Goal: Task Accomplishment & Management: Manage account settings

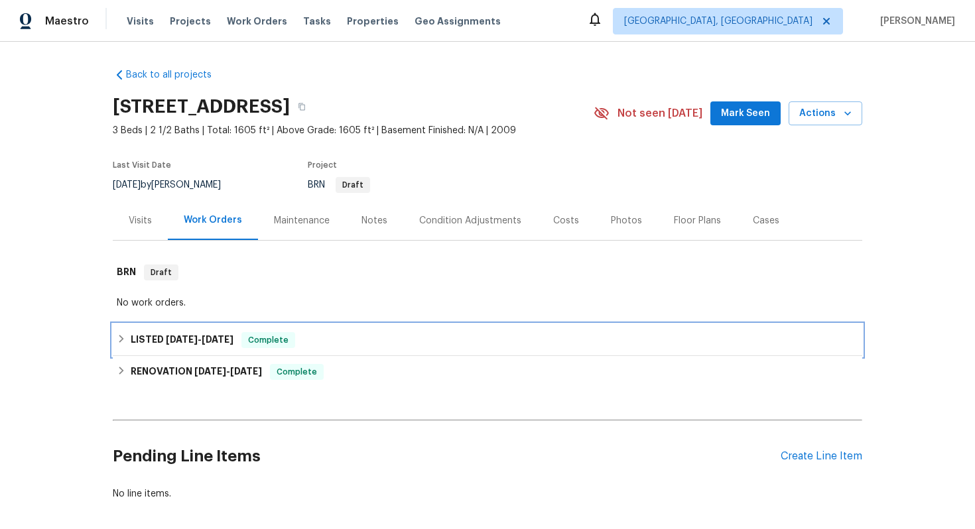
click at [748, 338] on div "LISTED [DATE] - [DATE] Complete" at bounding box center [488, 340] width 742 height 16
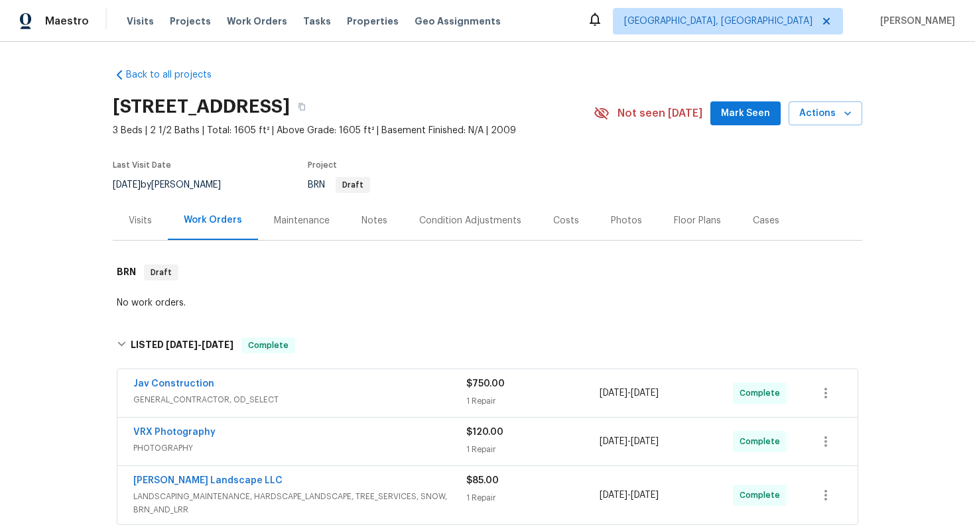
click at [356, 397] on span "GENERAL_CONTRACTOR, OD_SELECT" at bounding box center [299, 399] width 333 height 13
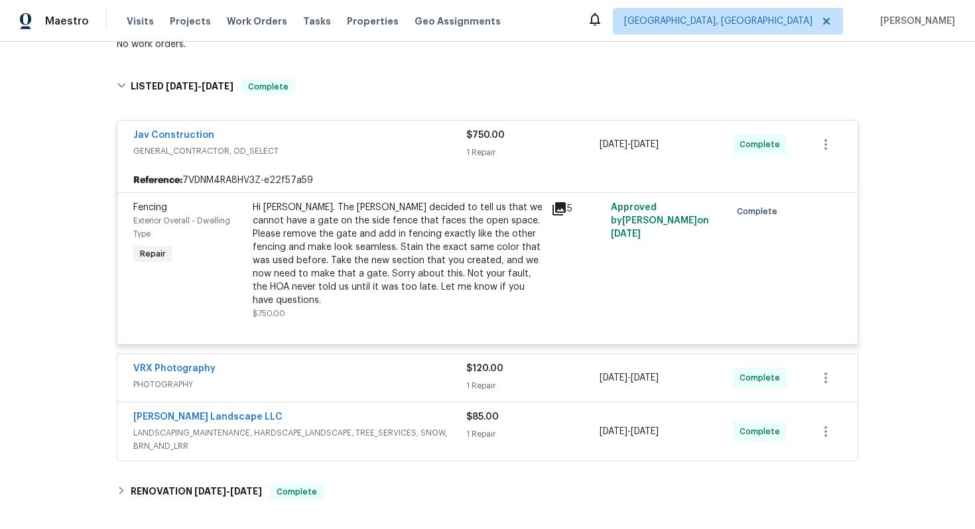
scroll to position [300, 0]
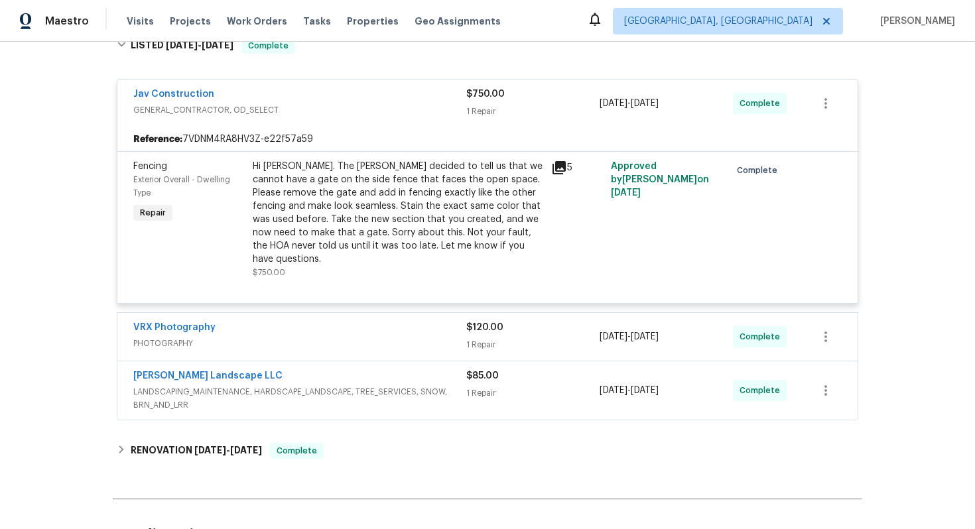
click at [326, 321] on div "VRX Photography" at bounding box center [299, 329] width 333 height 16
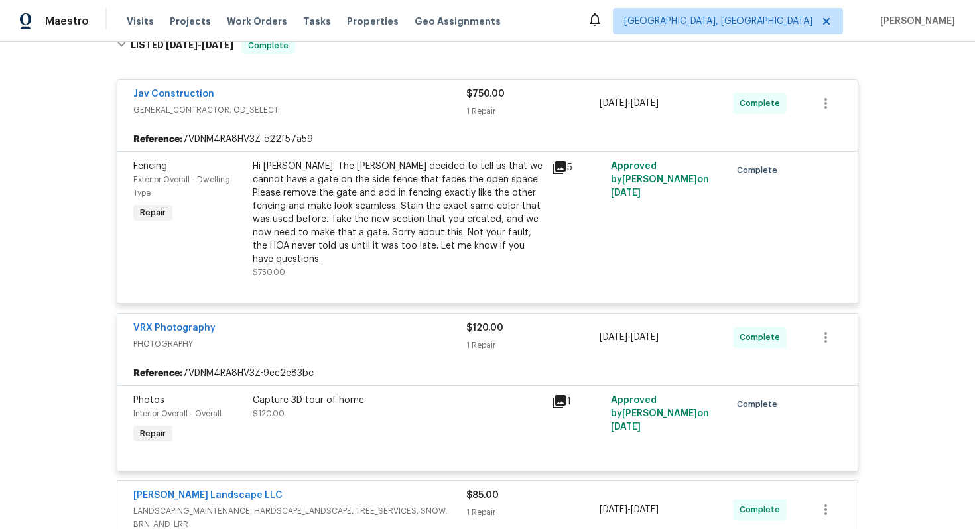
click at [344, 489] on div "[PERSON_NAME] Landscape LLC" at bounding box center [299, 497] width 333 height 16
click at [345, 480] on div at bounding box center [488, 305] width 750 height 561
click at [375, 210] on div "Hi [PERSON_NAME]. The [PERSON_NAME] decided to tell us that we cannot have a ga…" at bounding box center [398, 213] width 291 height 106
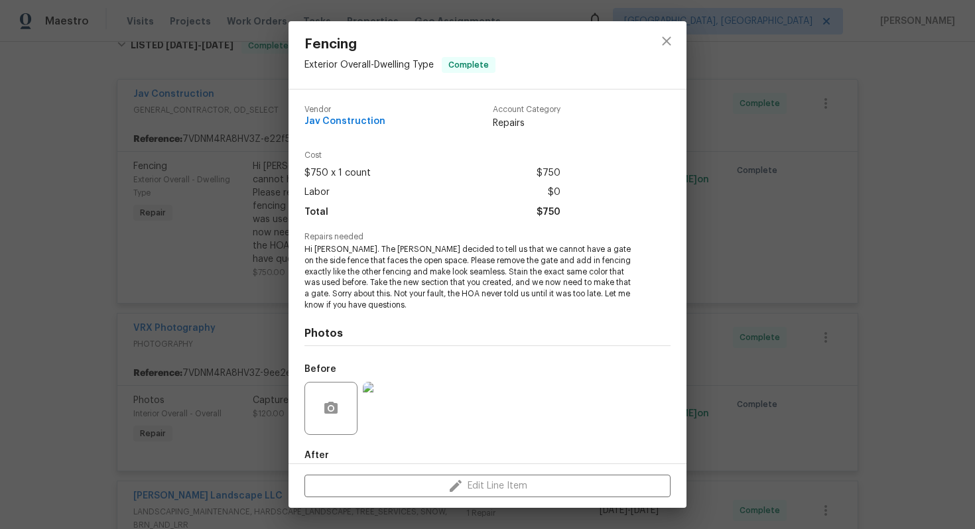
scroll to position [71, 0]
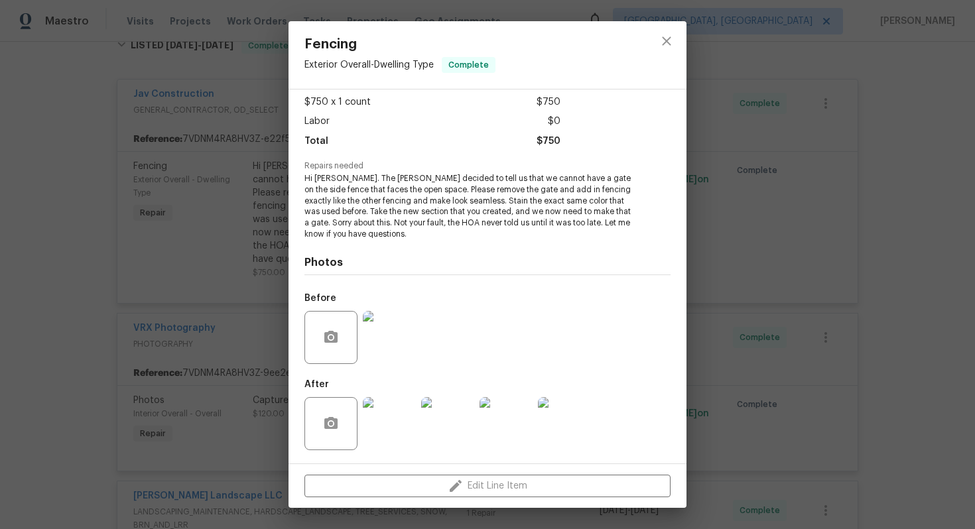
click at [728, 393] on div "Fencing Exterior Overall - Dwelling Type Complete Vendor Jav Construction Accou…" at bounding box center [487, 264] width 975 height 529
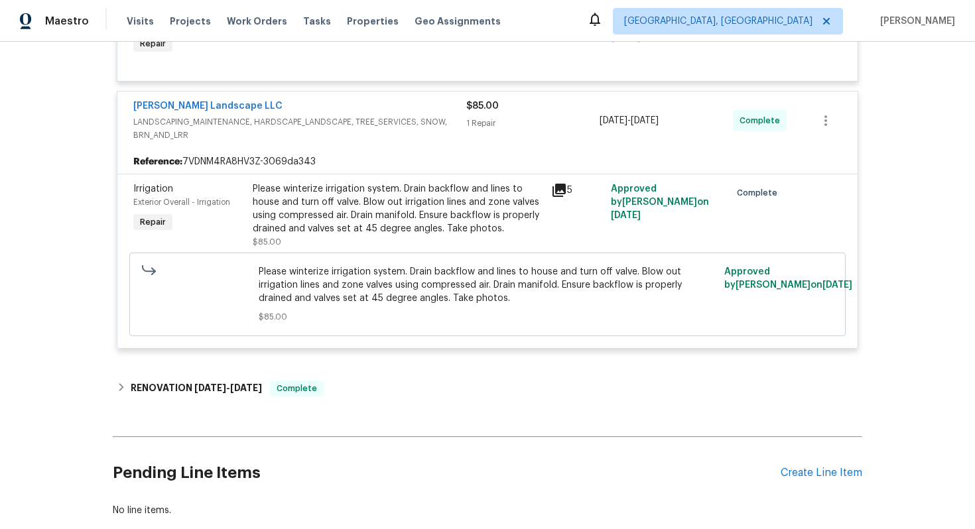
scroll to position [756, 0]
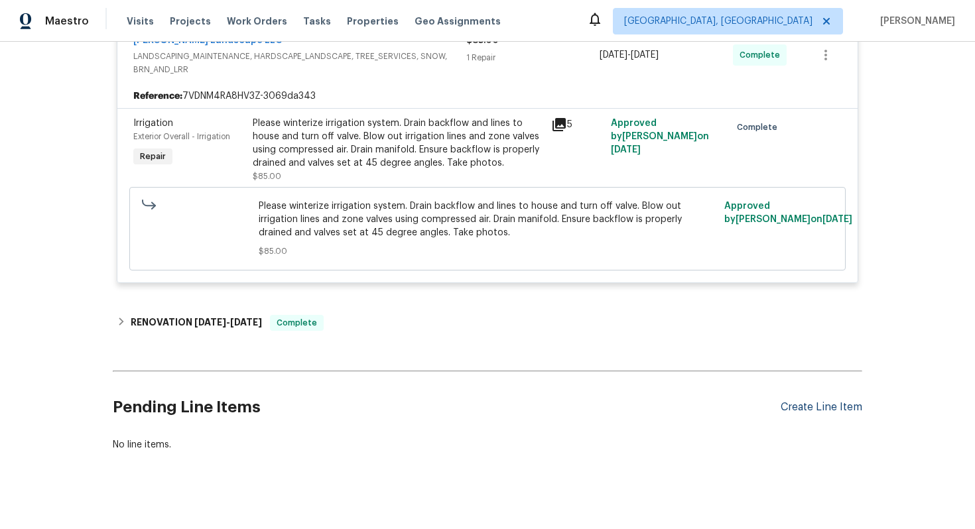
click at [808, 401] on div "Create Line Item" at bounding box center [822, 407] width 82 height 13
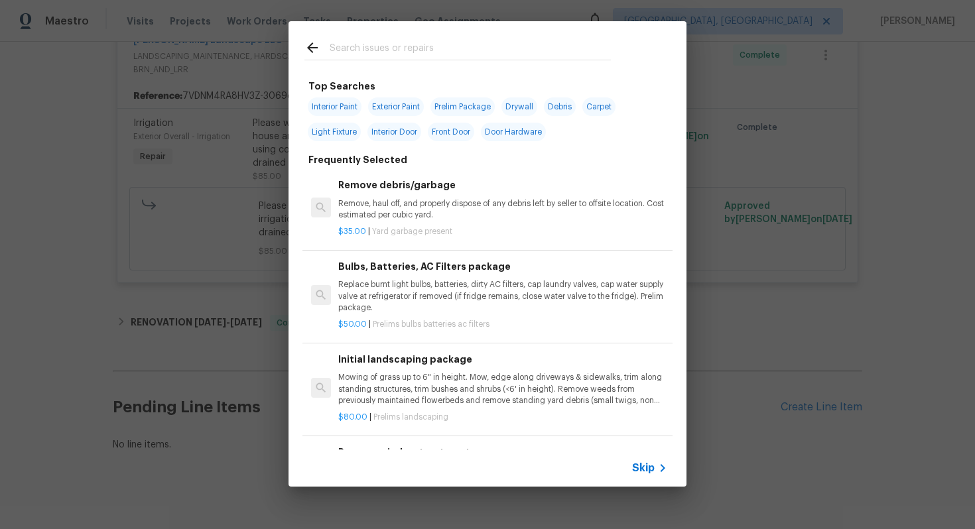
click at [657, 472] on icon at bounding box center [663, 468] width 16 height 16
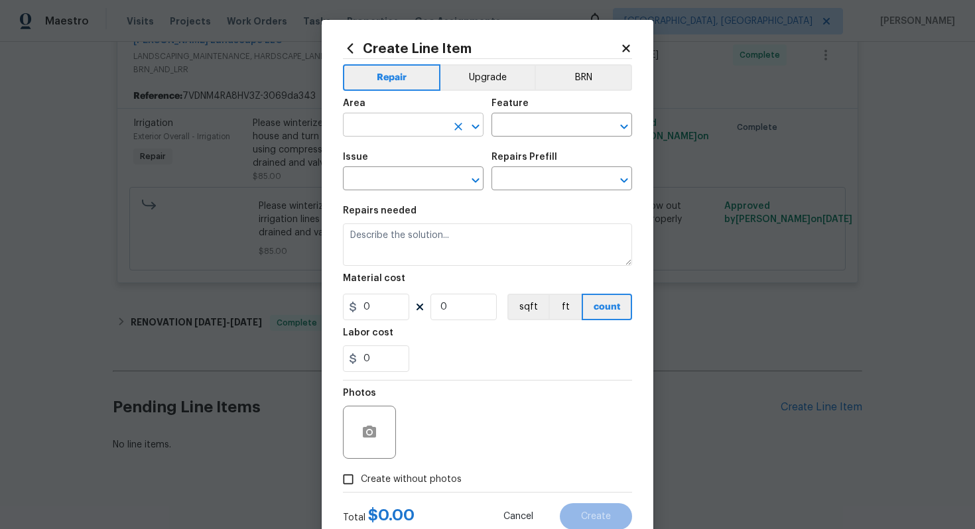
click at [448, 129] on div "​" at bounding box center [413, 126] width 141 height 21
click at [409, 174] on li "Exterior Overall" at bounding box center [413, 178] width 141 height 22
type input "Exterior Overall"
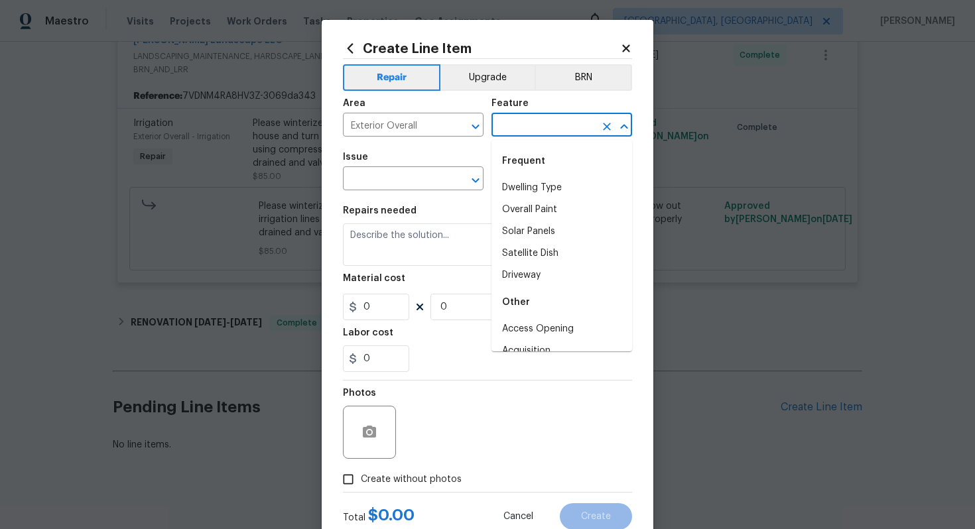
click at [511, 134] on input "text" at bounding box center [543, 126] width 103 height 21
click at [499, 188] on li "Driveway" at bounding box center [562, 188] width 141 height 22
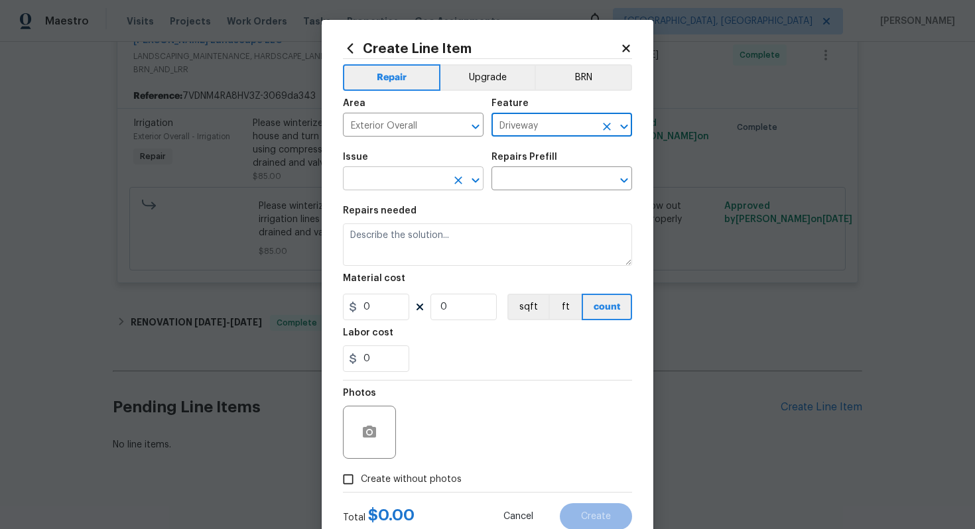
type input "Driveway"
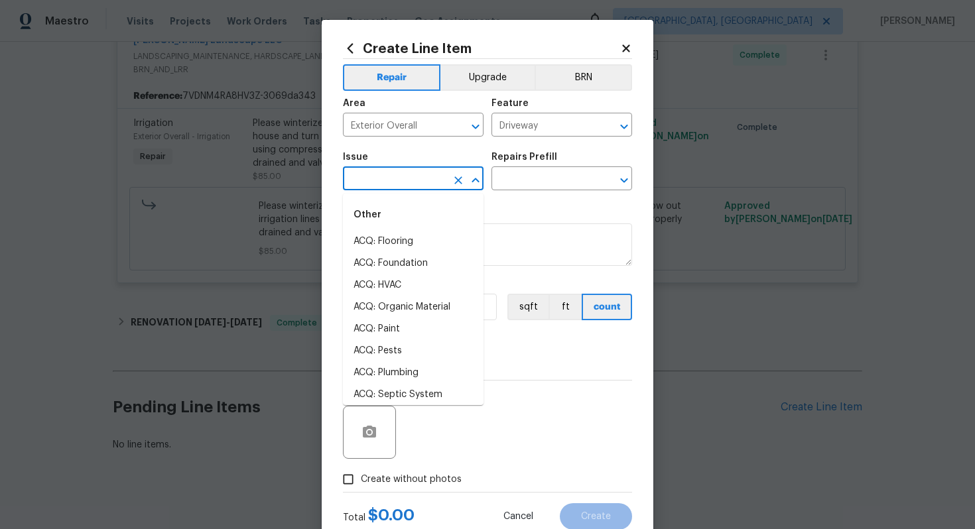
click at [393, 177] on input "text" at bounding box center [394, 180] width 103 height 21
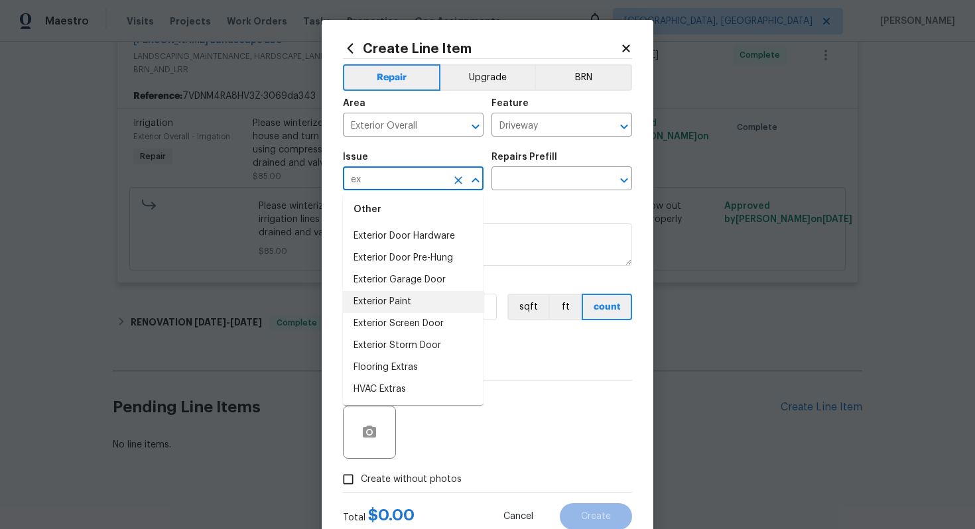
scroll to position [86, 0]
click at [417, 389] on li "Overall Exterior" at bounding box center [413, 389] width 141 height 22
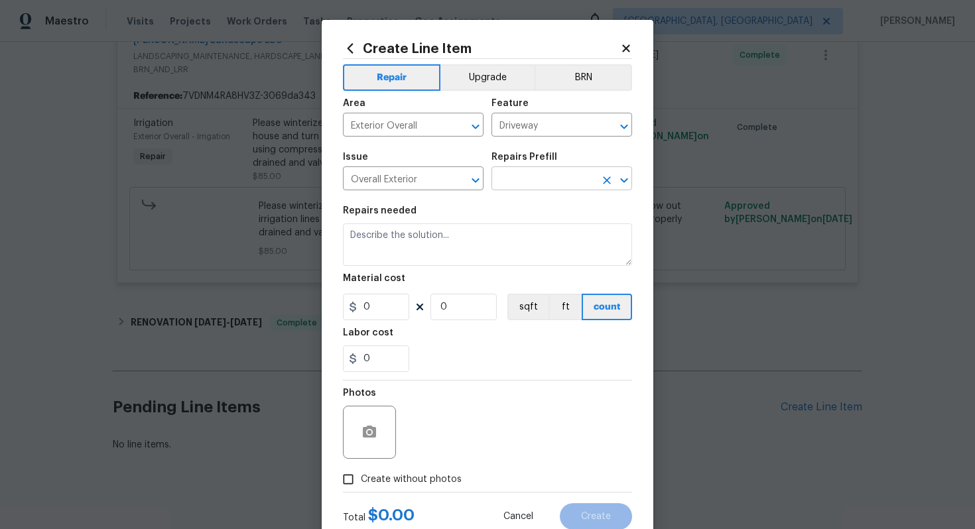
click at [541, 190] on div "Issue Overall Exterior ​ Repairs Prefill ​" at bounding box center [487, 172] width 289 height 54
click at [541, 185] on input "text" at bounding box center [543, 180] width 103 height 21
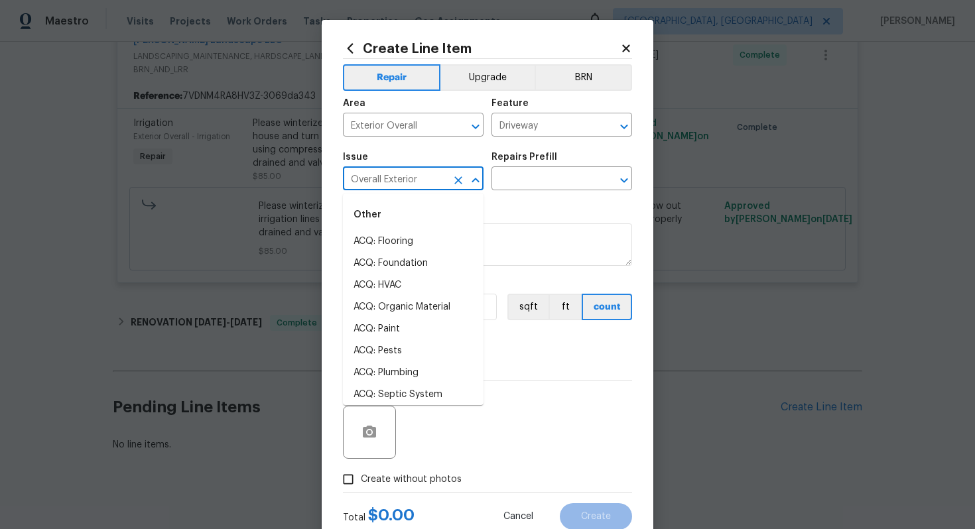
click at [433, 182] on input "Overall Exterior" at bounding box center [394, 180] width 103 height 21
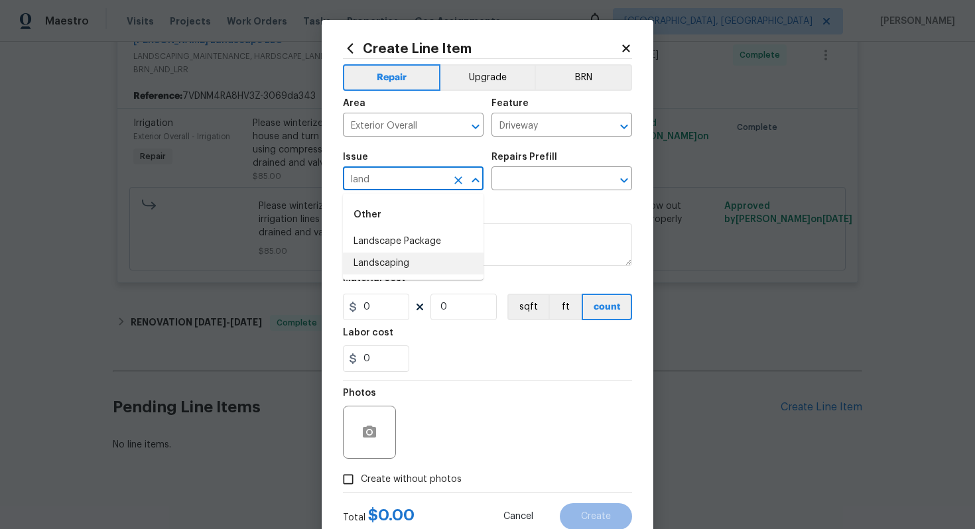
click at [433, 265] on li "Landscaping" at bounding box center [413, 264] width 141 height 22
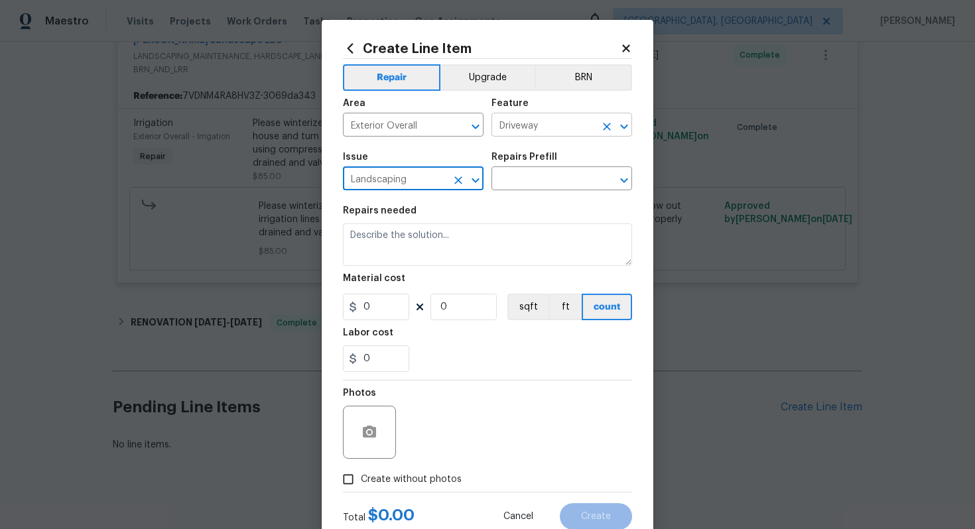
type input "Landscaping"
click at [539, 129] on input "Driveway" at bounding box center [543, 126] width 103 height 21
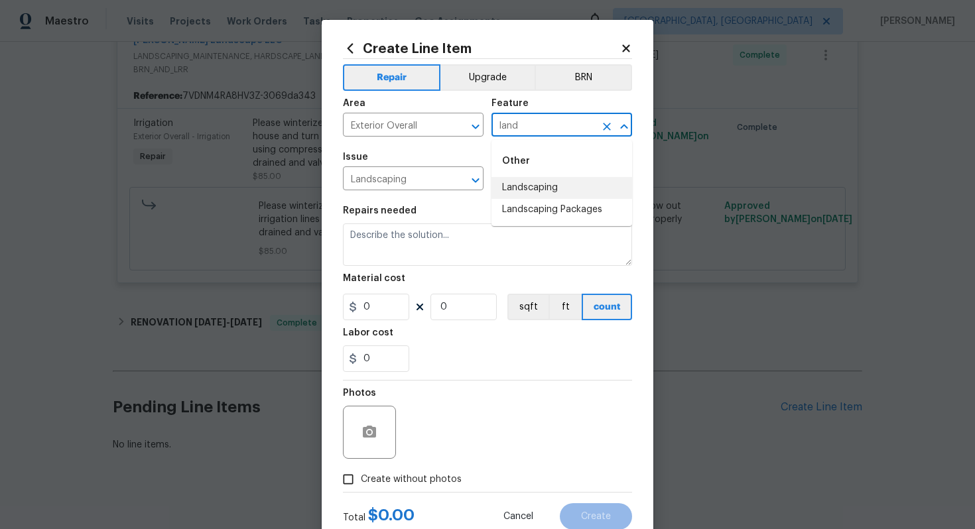
click at [552, 187] on li "Landscaping" at bounding box center [562, 188] width 141 height 22
type input "Landscaping"
click at [531, 186] on input "text" at bounding box center [543, 180] width 103 height 21
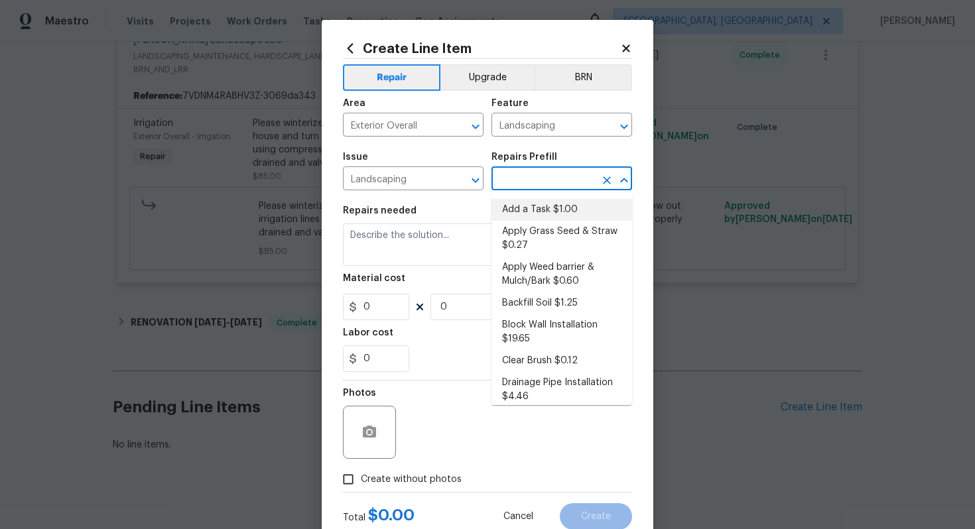
click at [527, 210] on li "Add a Task $1.00" at bounding box center [562, 210] width 141 height 22
type input "Add a Task $1.00"
type textarea "HPM to detail"
type input "1"
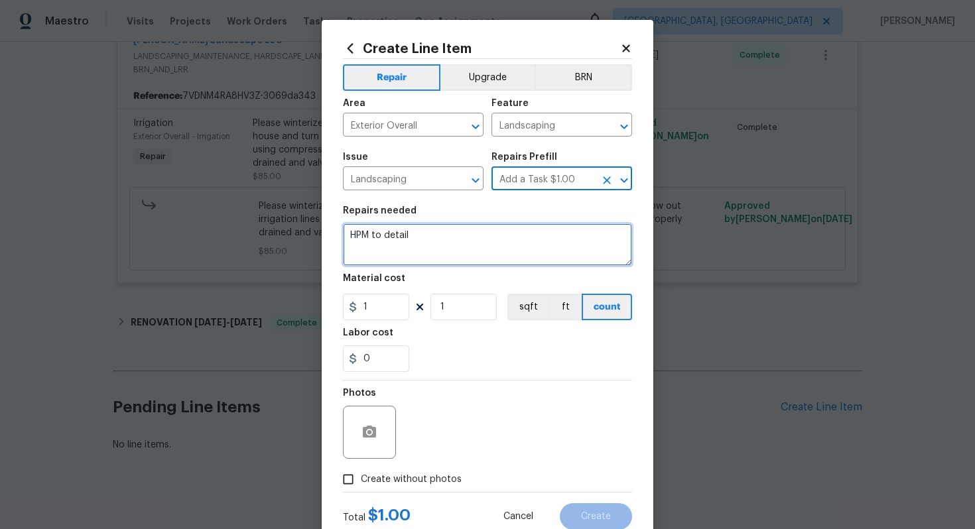
drag, startPoint x: 489, startPoint y: 241, endPoint x: 206, endPoint y: 233, distance: 282.7
click at [206, 233] on div "Create Line Item Repair Upgrade BRN Area Exterior Overall ​ Feature Landscaping…" at bounding box center [487, 264] width 975 height 529
paste textarea "eplenishing of the rocks next to the driveway"
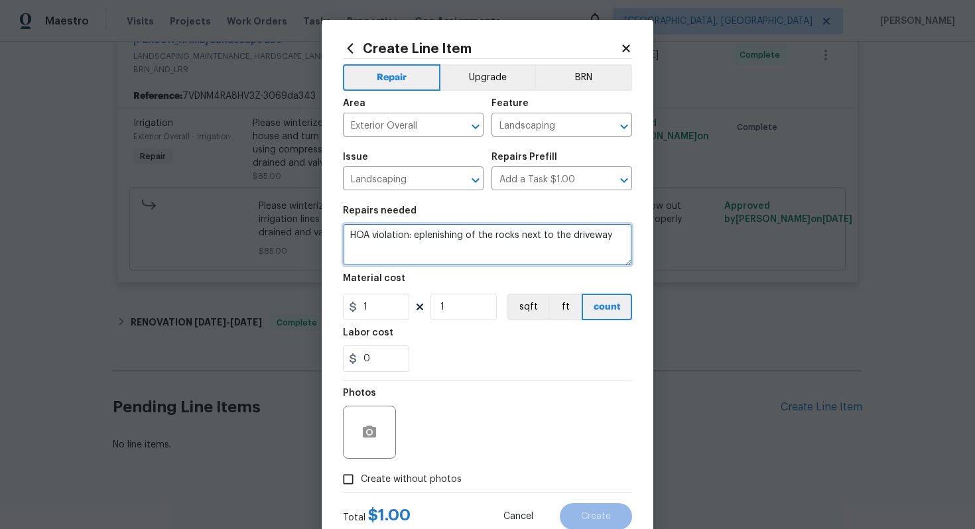
click at [415, 239] on textarea "HOA violation: eplenishing of the rocks next to the driveway" at bounding box center [487, 245] width 289 height 42
click at [616, 234] on textarea "HOA violation: replenishing of the rocks next to the driveway" at bounding box center [487, 245] width 289 height 42
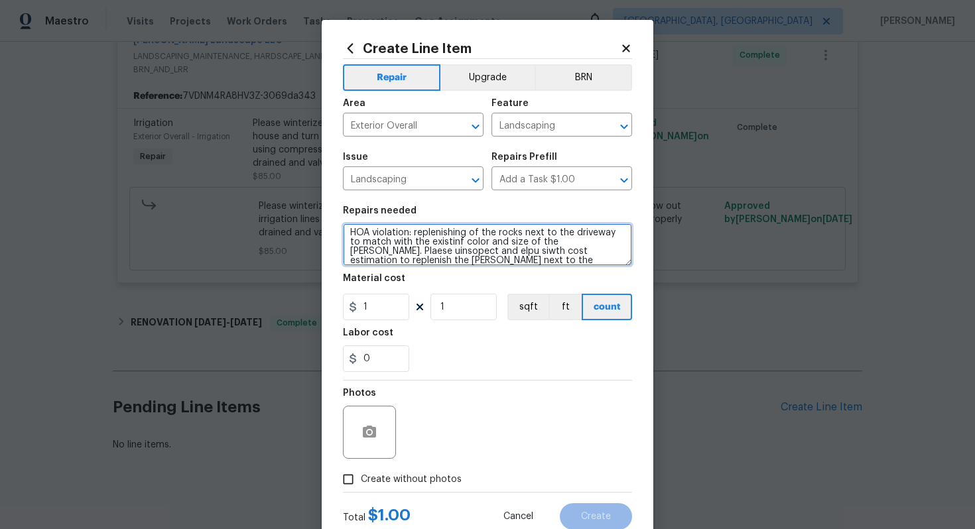
scroll to position [9, 0]
click at [449, 250] on textarea "HOA violation: replenishing of the rocks next to the driveway to match with the…" at bounding box center [487, 245] width 289 height 42
type textarea "HOA violation: replenishing of the rocks next to the driveway to match with the…"
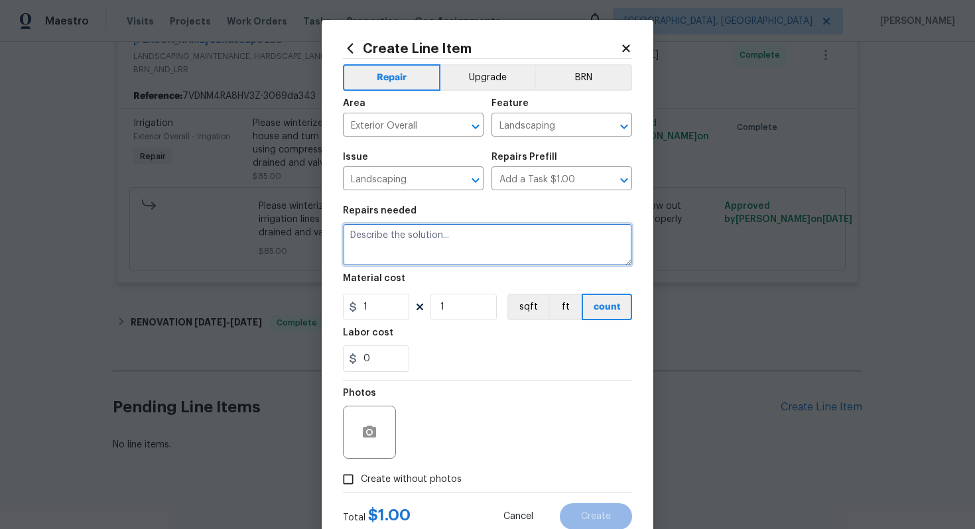
scroll to position [0, 0]
paste textarea "HOA Violation: Replenishing the rocks next to the driveway to match the existin…"
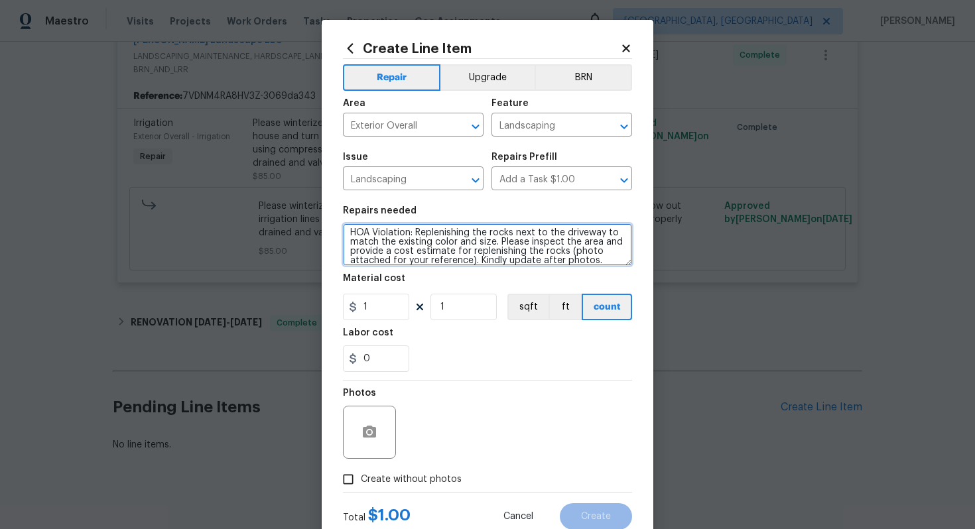
scroll to position [7, 0]
type textarea "HOA Violation: Replenishing the rocks next to the driveway to match the existin…"
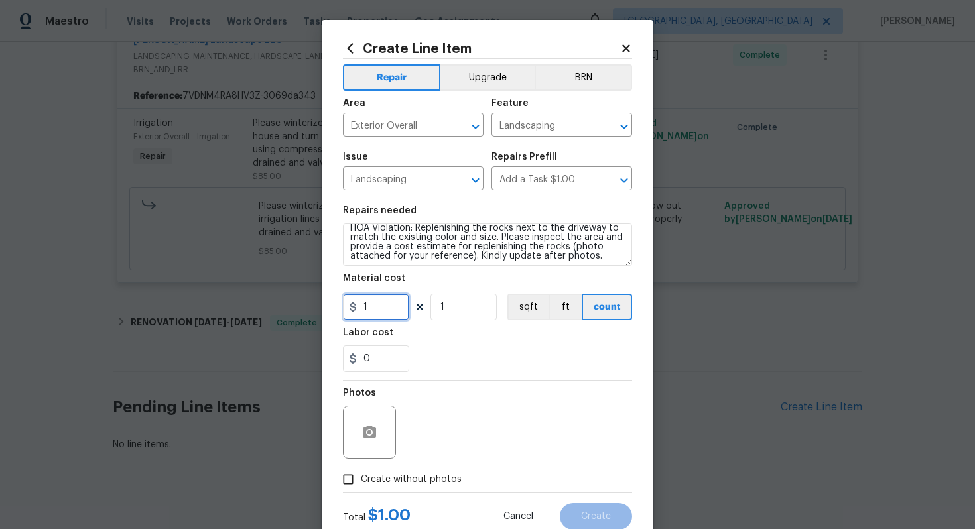
click at [386, 309] on input "1" at bounding box center [376, 307] width 66 height 27
type input "75"
click at [365, 446] on button "button" at bounding box center [370, 433] width 32 height 32
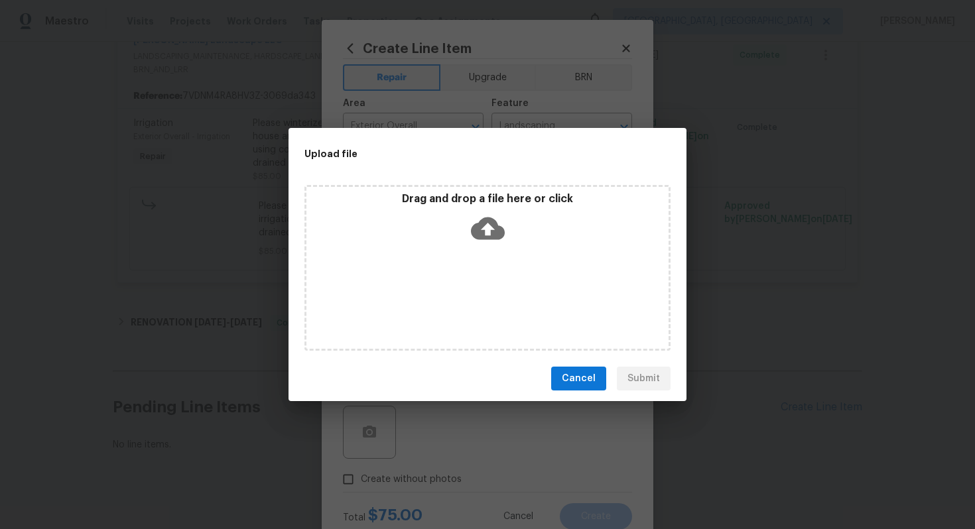
click at [488, 236] on icon at bounding box center [488, 229] width 34 height 23
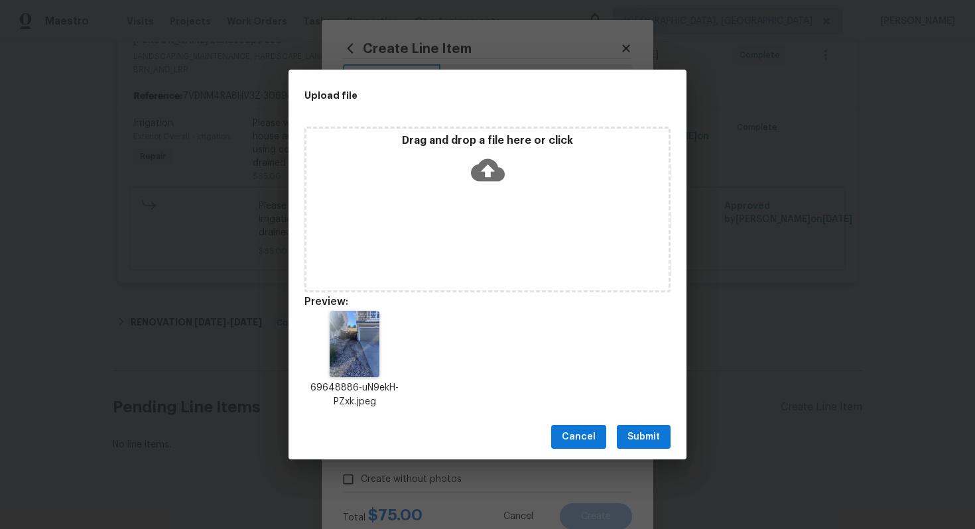
click at [644, 435] on span "Submit" at bounding box center [644, 437] width 33 height 17
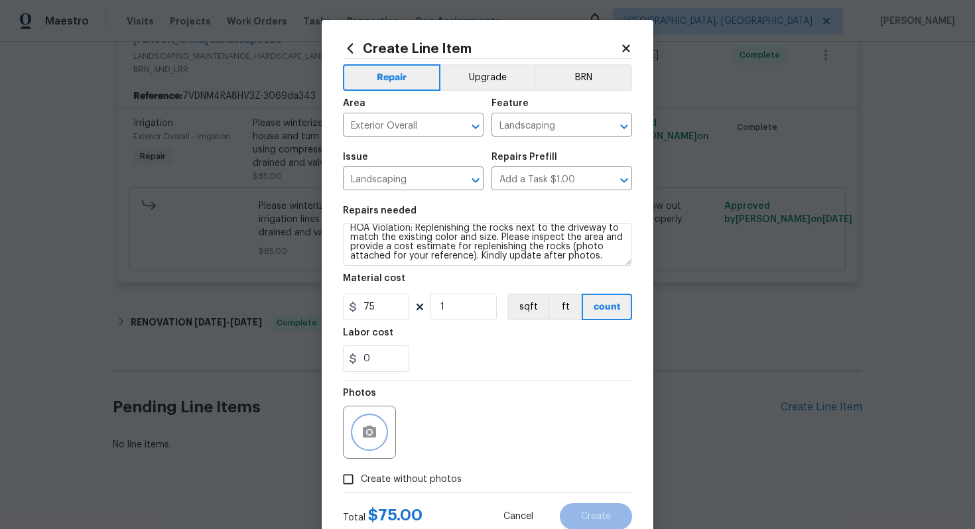
scroll to position [0, 0]
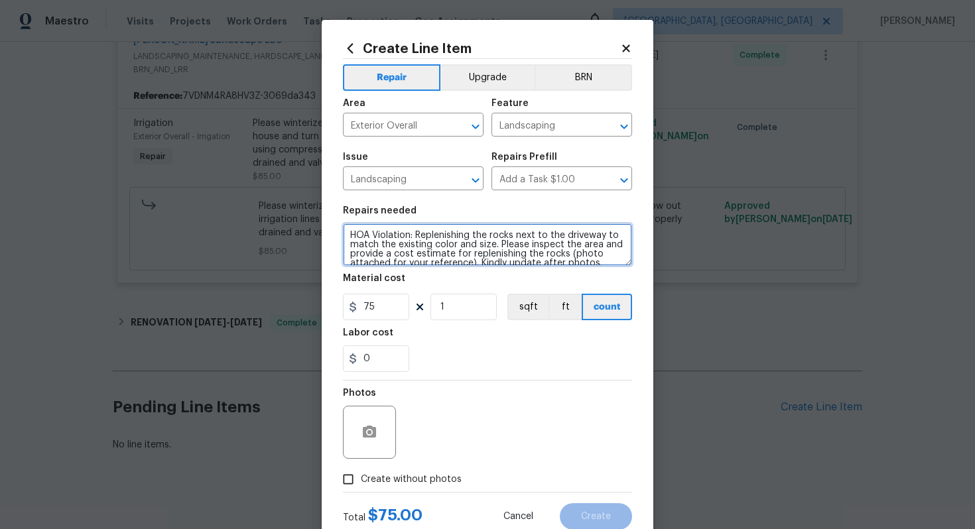
click at [498, 243] on textarea "HOA Violation: Replenishing the rocks next to the driveway to match the existin…" at bounding box center [487, 245] width 289 height 42
paste textarea "It appears the rocks have been displaced due to vehicles being driven or parked…"
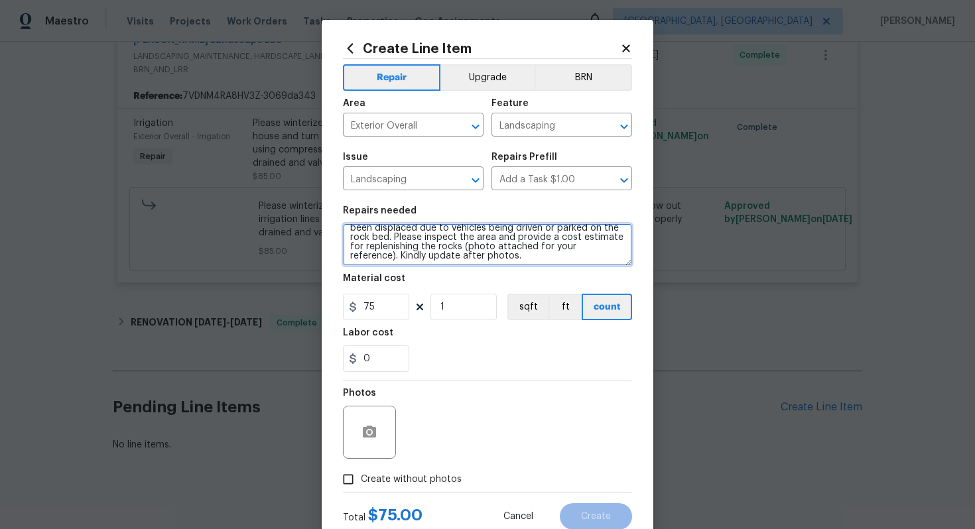
scroll to position [28, 0]
type textarea "HOA Violation: Replenishing the rocks next to the driveway to match the existin…"
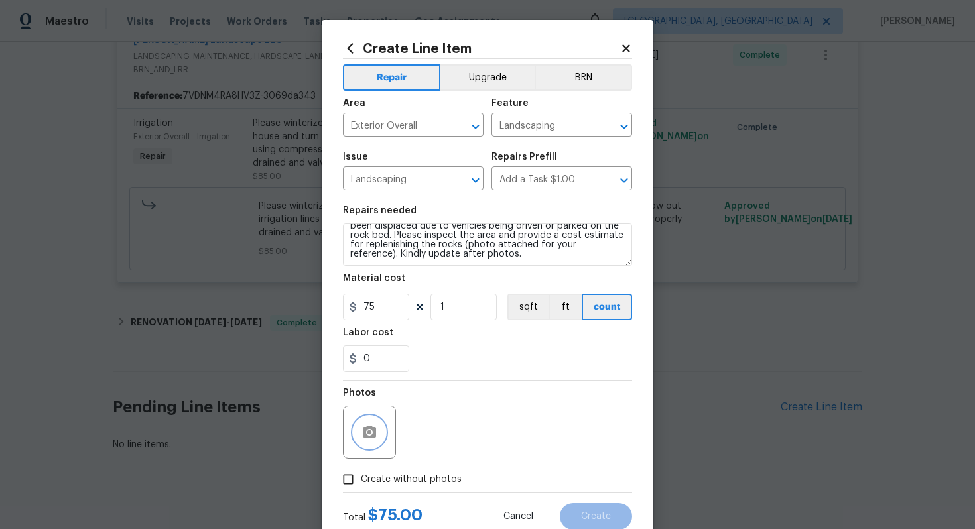
click at [381, 438] on button "button" at bounding box center [370, 433] width 32 height 32
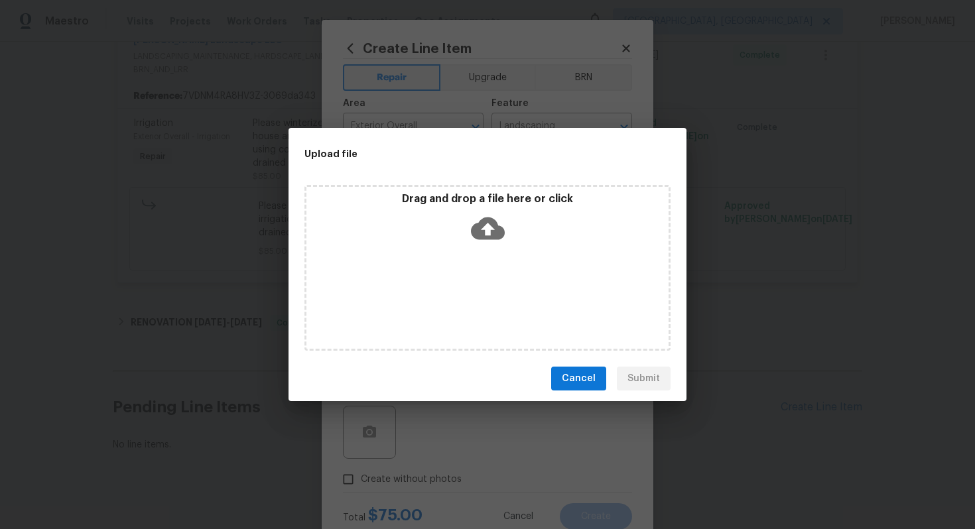
click at [488, 237] on icon at bounding box center [488, 229] width 34 height 23
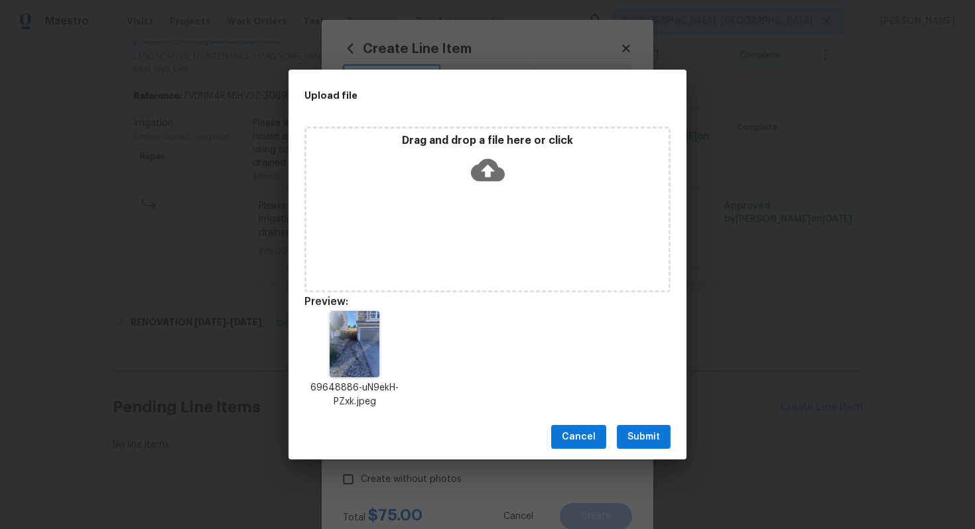
scroll to position [11, 0]
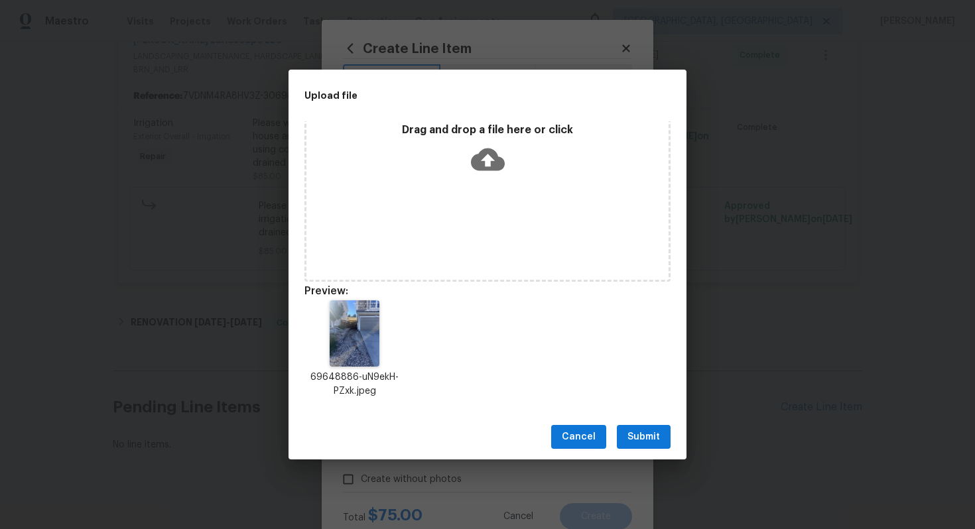
click at [643, 425] on button "Submit" at bounding box center [644, 437] width 54 height 25
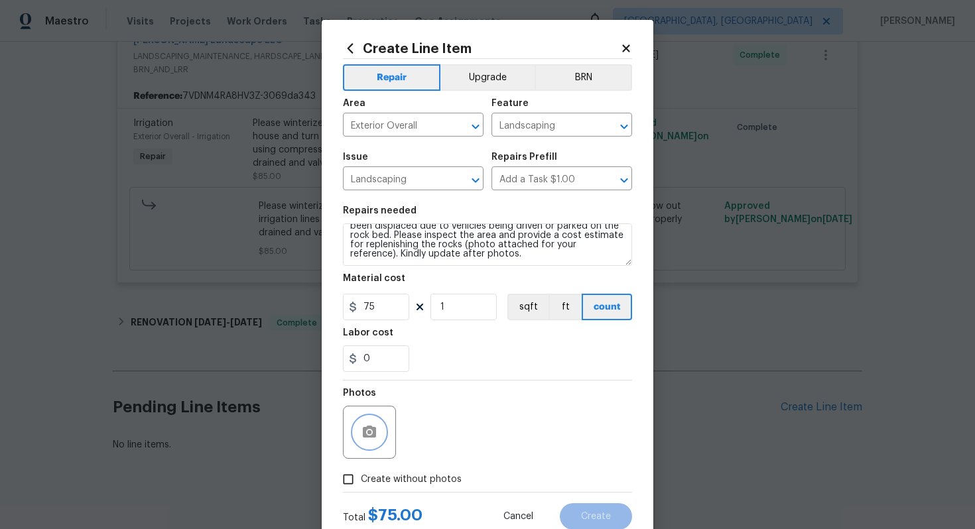
scroll to position [42, 0]
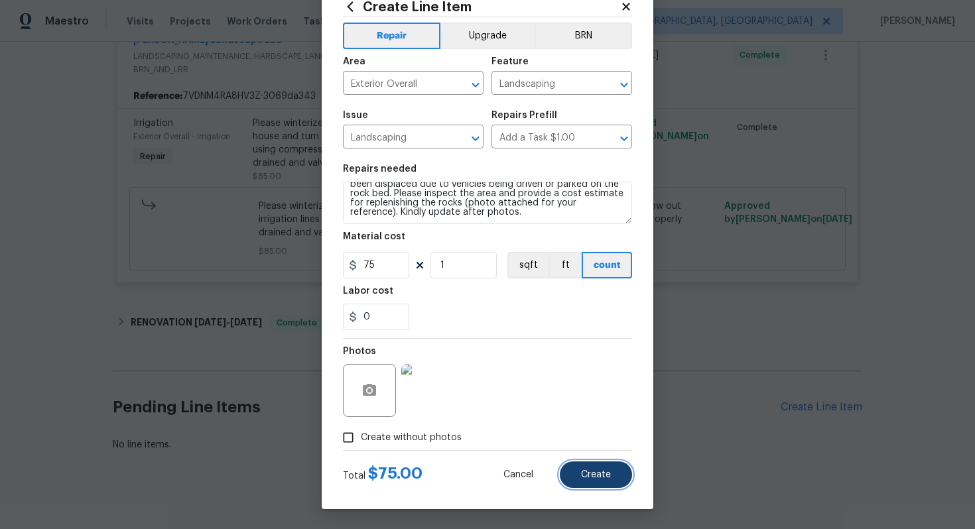
click at [595, 472] on span "Create" at bounding box center [596, 475] width 30 height 10
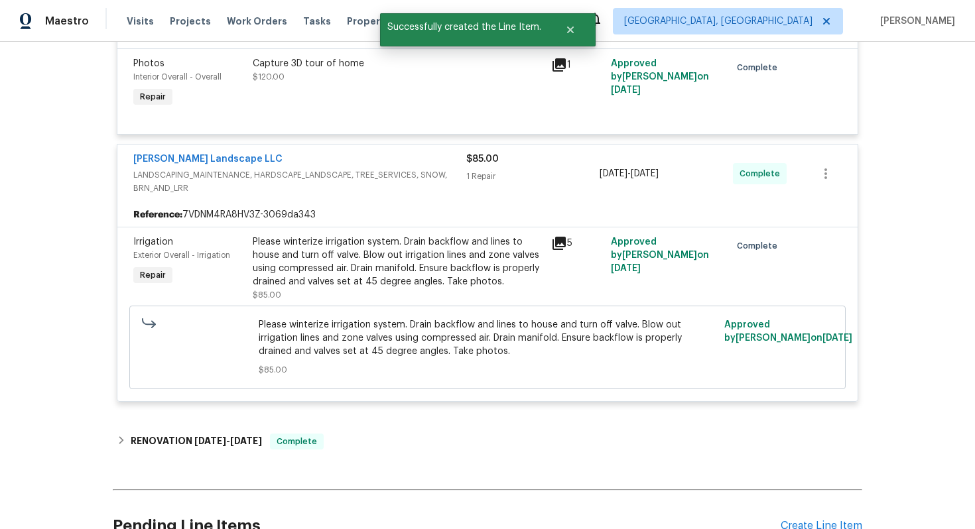
click at [263, 153] on div "[PERSON_NAME] Landscape LLC" at bounding box center [299, 161] width 333 height 16
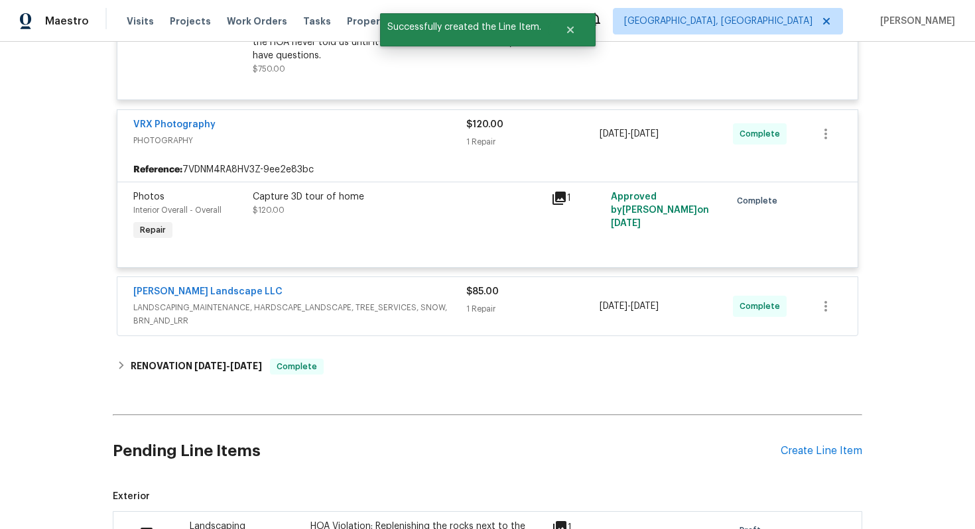
click at [267, 120] on div "VRX Photography" at bounding box center [299, 126] width 333 height 16
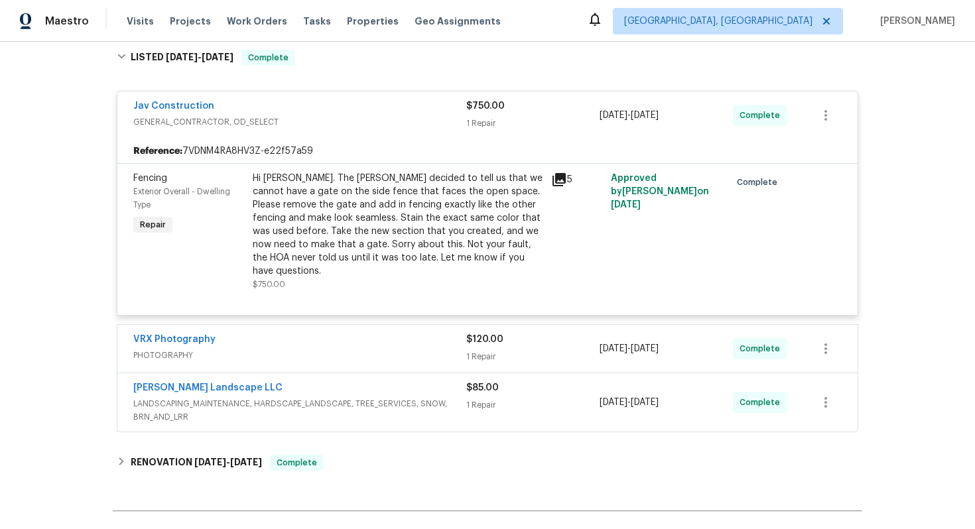
scroll to position [233, 0]
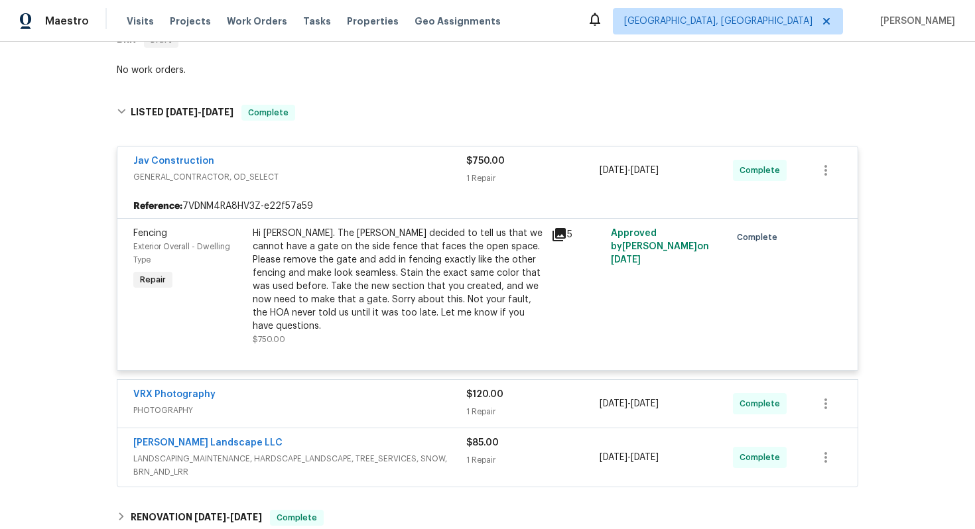
click at [270, 147] on div "Jav Construction GENERAL_CONTRACTOR, OD_SELECT $750.00 1 Repair [DATE] - [DATE]…" at bounding box center [487, 171] width 740 height 48
click at [263, 167] on div "Jav Construction" at bounding box center [299, 163] width 333 height 16
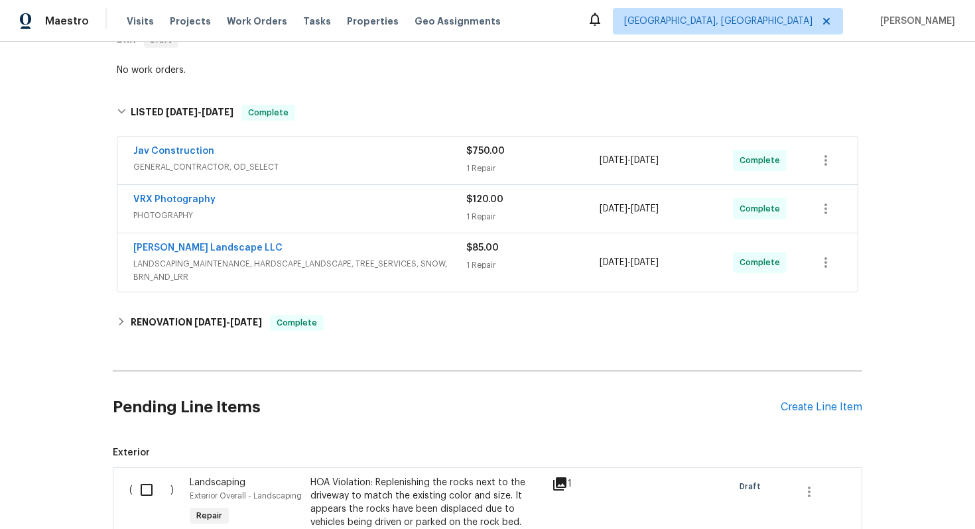
click at [299, 259] on span "LANDSCAPING_MAINTENANCE, HARDSCAPE_LANDSCAPE, TREE_SERVICES, SNOW, BRN_AND_LRR" at bounding box center [299, 270] width 333 height 27
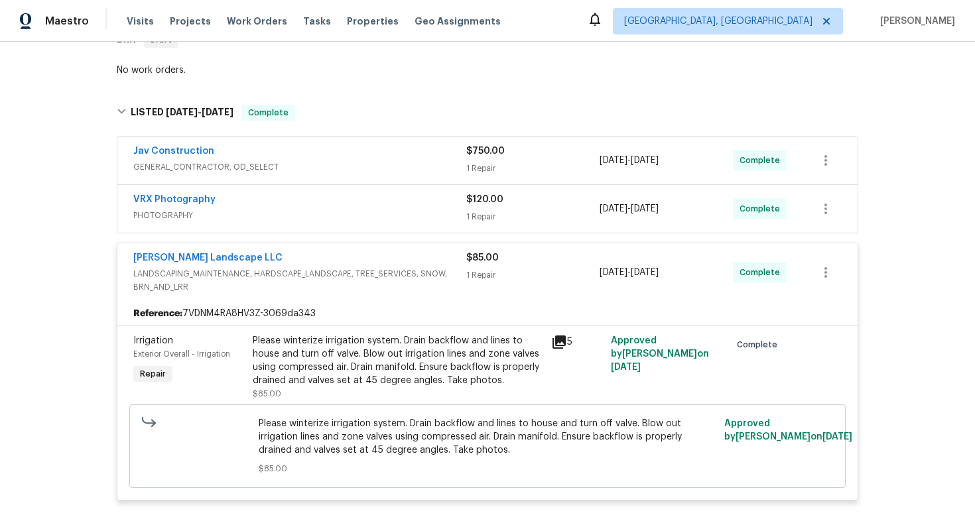
click at [299, 259] on div "[PERSON_NAME] Landscape LLC" at bounding box center [299, 259] width 333 height 16
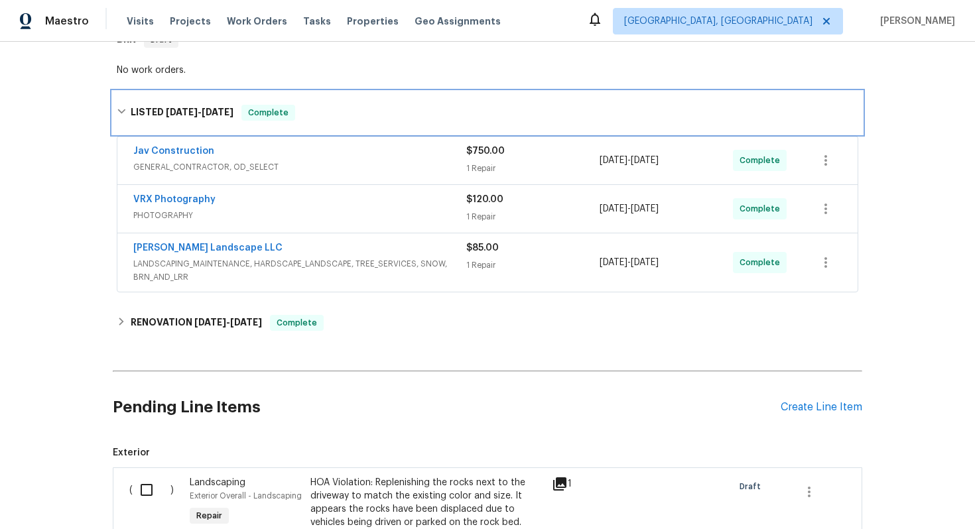
click at [338, 121] on div "LISTED [DATE] - [DATE] Complete" at bounding box center [488, 113] width 750 height 42
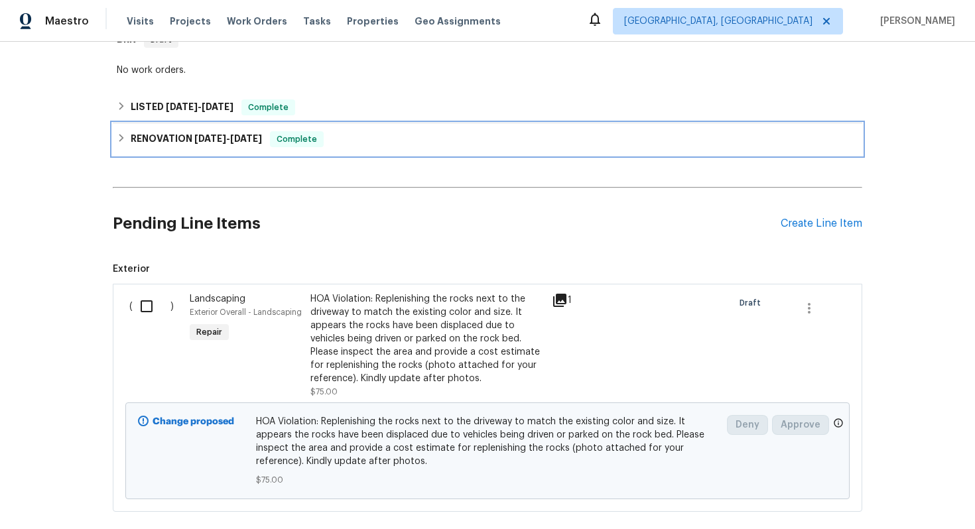
click at [355, 140] on div "RENOVATION [DATE] - [DATE] Complete" at bounding box center [488, 139] width 742 height 16
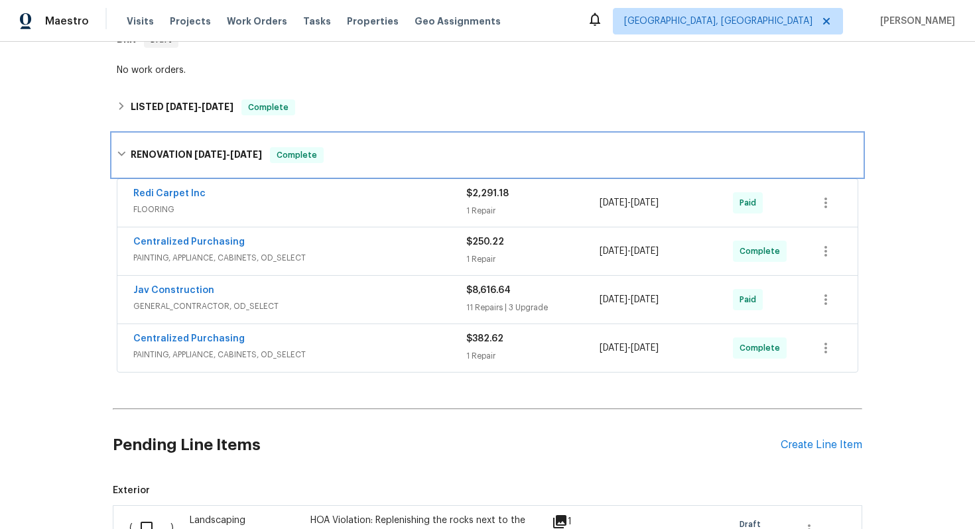
click at [362, 156] on div "RENOVATION [DATE] - [DATE] Complete" at bounding box center [488, 155] width 742 height 16
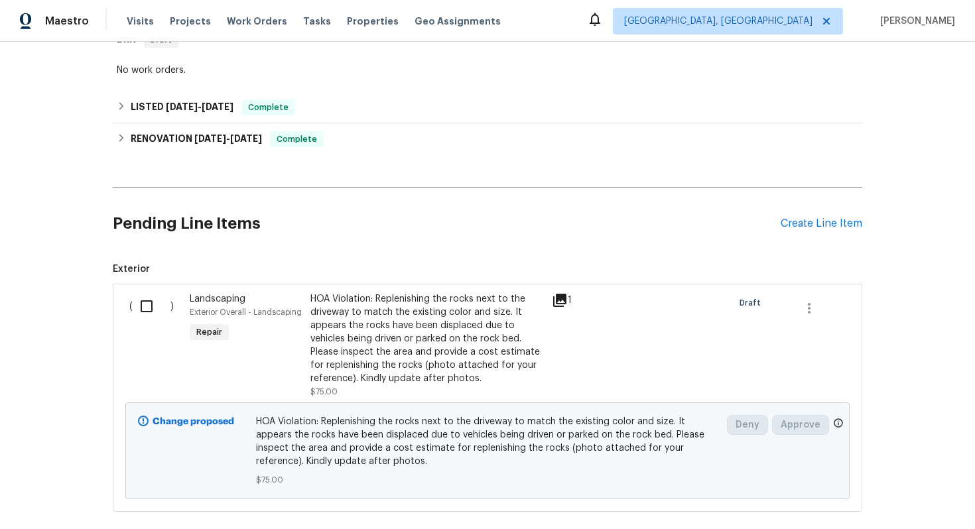
click at [145, 307] on input "checkbox" at bounding box center [152, 307] width 38 height 28
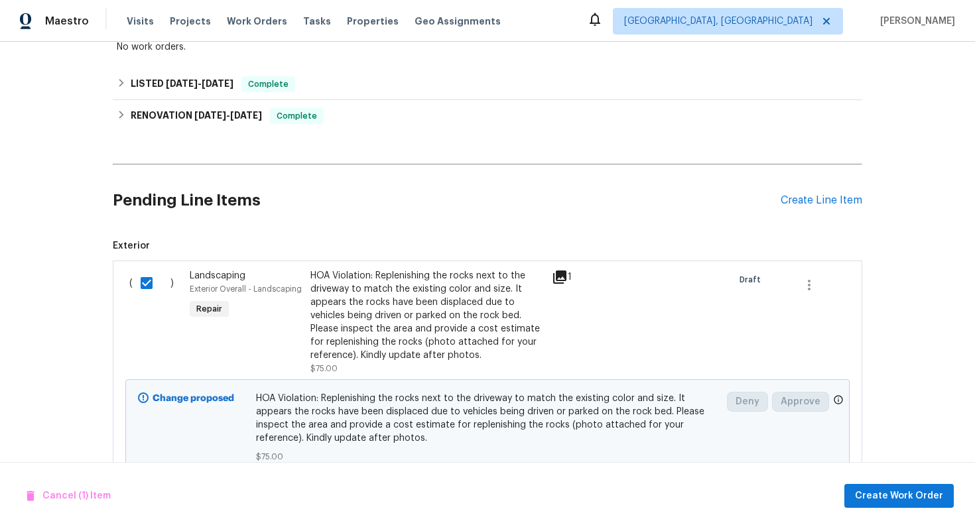
scroll to position [257, 0]
click at [910, 490] on span "Create Work Order" at bounding box center [899, 496] width 88 height 17
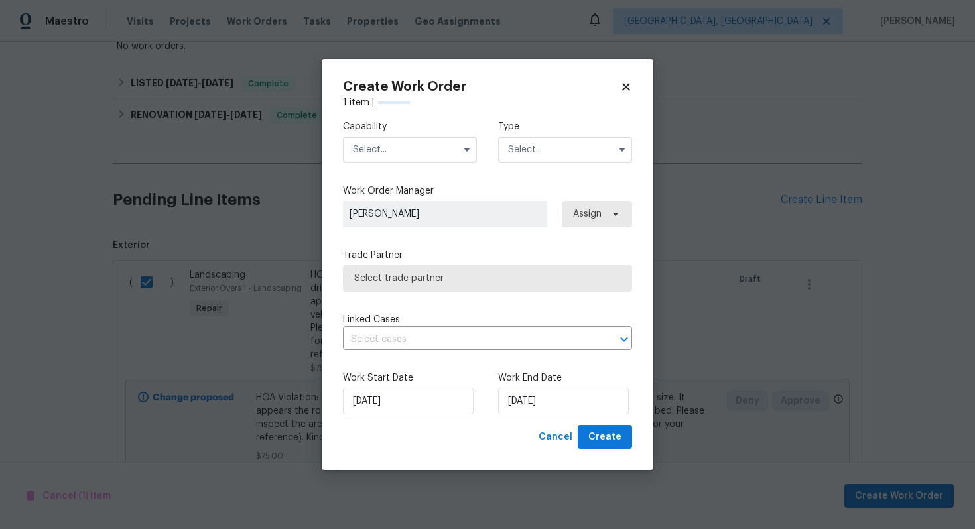
checkbox input "false"
click at [387, 155] on input "text" at bounding box center [410, 150] width 134 height 27
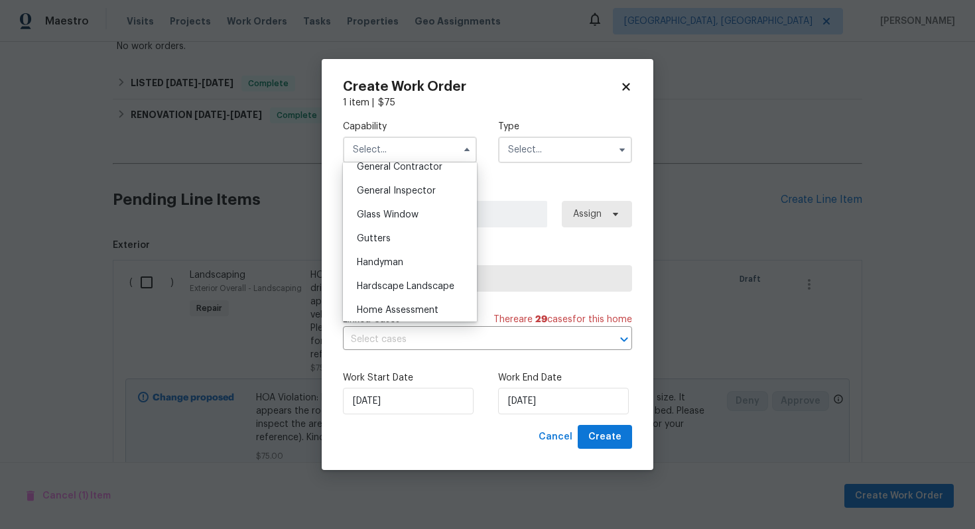
scroll to position [620, 0]
click at [400, 198] on div "General Contractor" at bounding box center [409, 192] width 127 height 24
type input "General Contractor"
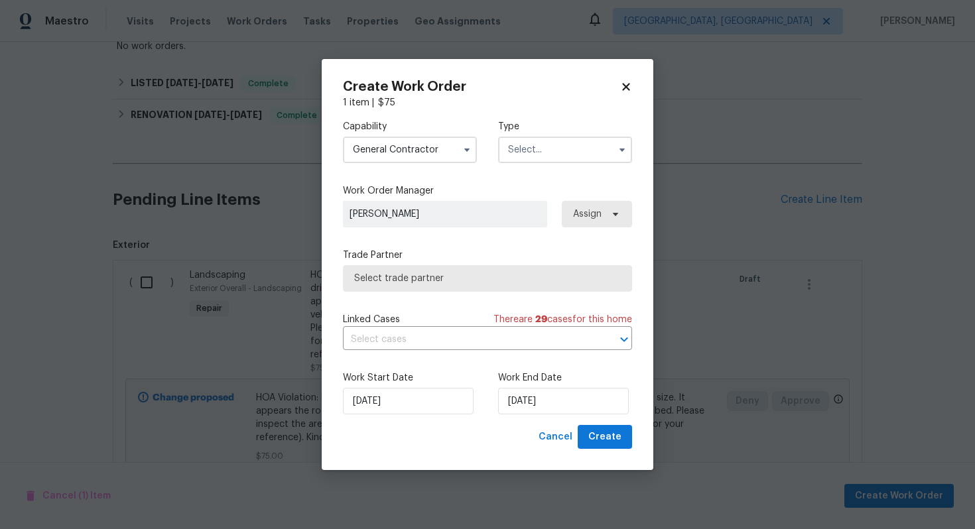
click at [564, 159] on input "text" at bounding box center [565, 150] width 134 height 27
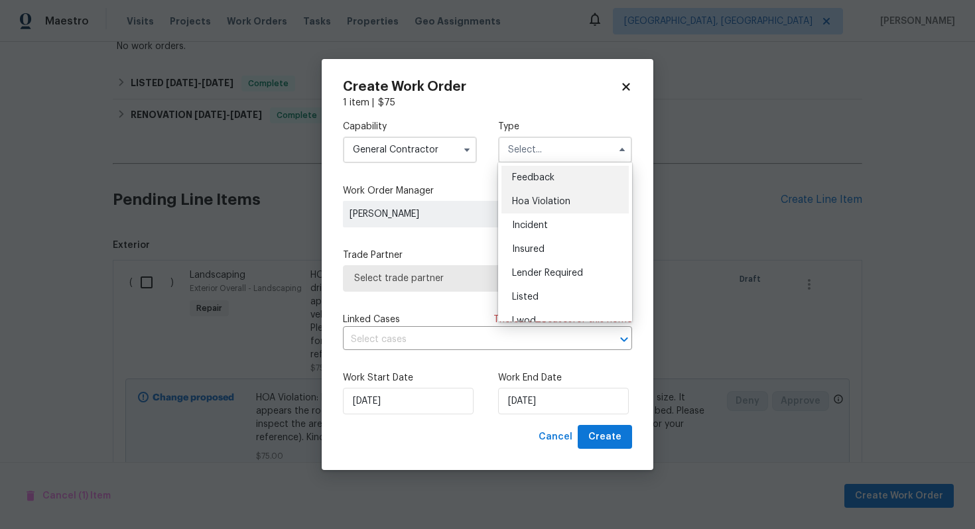
click at [544, 200] on span "Hoa Violation" at bounding box center [541, 201] width 58 height 9
type input "Hoa Violation"
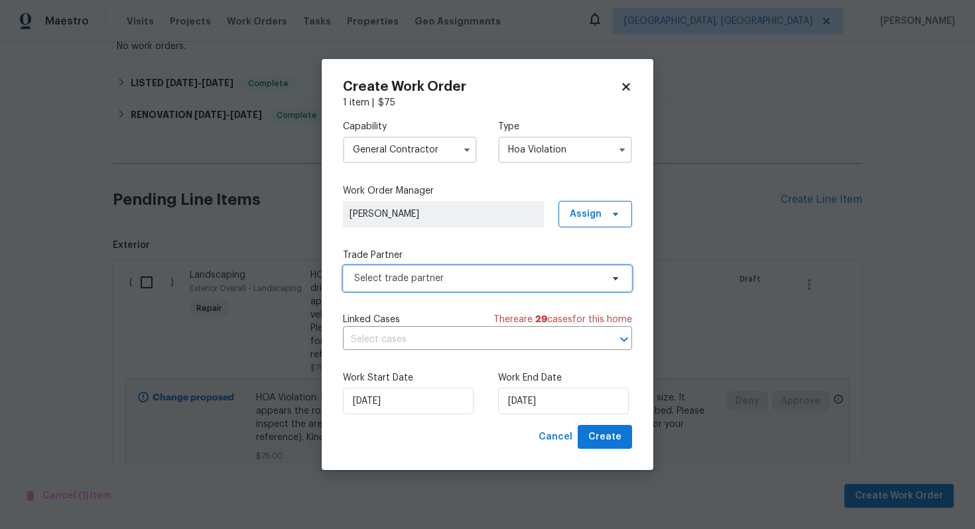
click at [454, 268] on span "Select trade partner" at bounding box center [487, 278] width 289 height 27
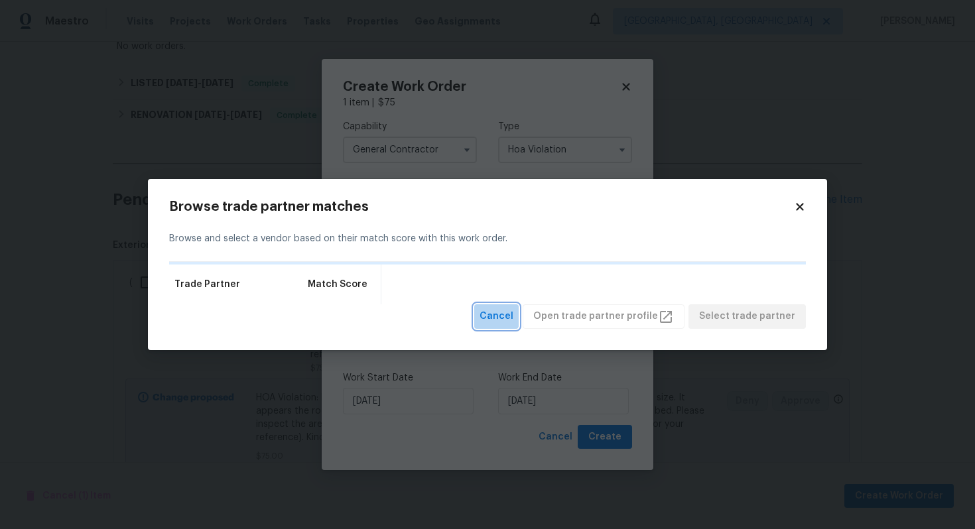
click at [502, 312] on span "Cancel" at bounding box center [497, 316] width 34 height 17
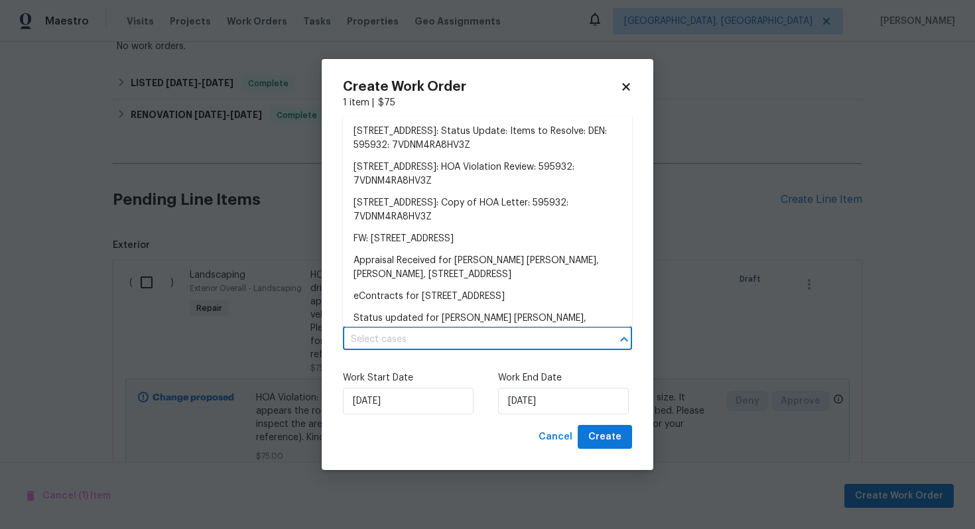
click at [408, 336] on input "text" at bounding box center [469, 340] width 252 height 21
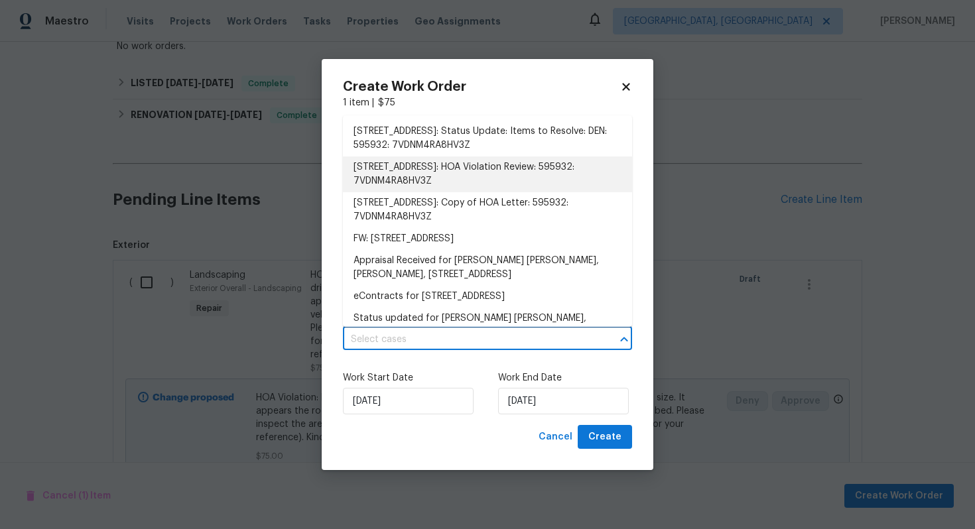
click at [494, 172] on li "[STREET_ADDRESS]: HOA Violation Review: 595932: 7VDNM4RA8HV3Z" at bounding box center [487, 175] width 289 height 36
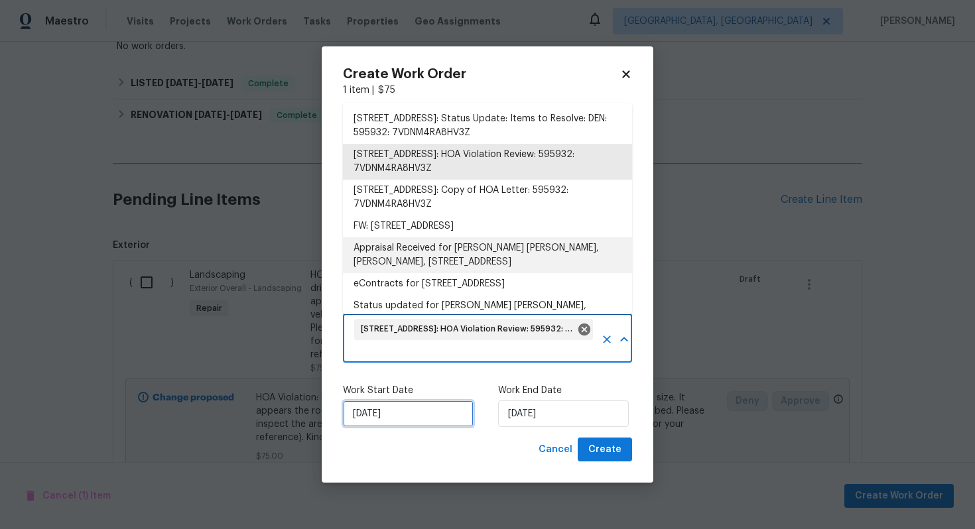
click at [402, 410] on input "[DATE]" at bounding box center [408, 414] width 131 height 27
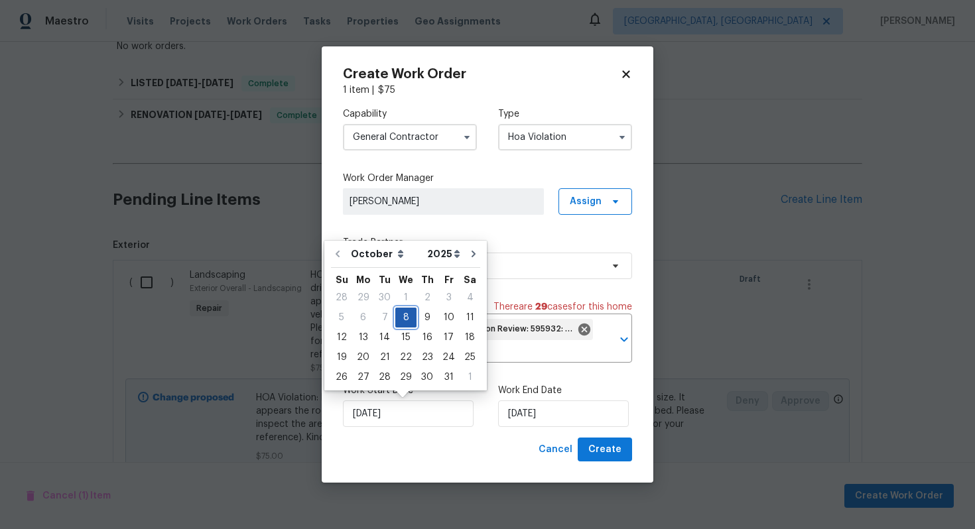
click at [401, 316] on div "8" at bounding box center [405, 317] width 21 height 19
click at [533, 404] on input "[DATE]" at bounding box center [563, 414] width 131 height 27
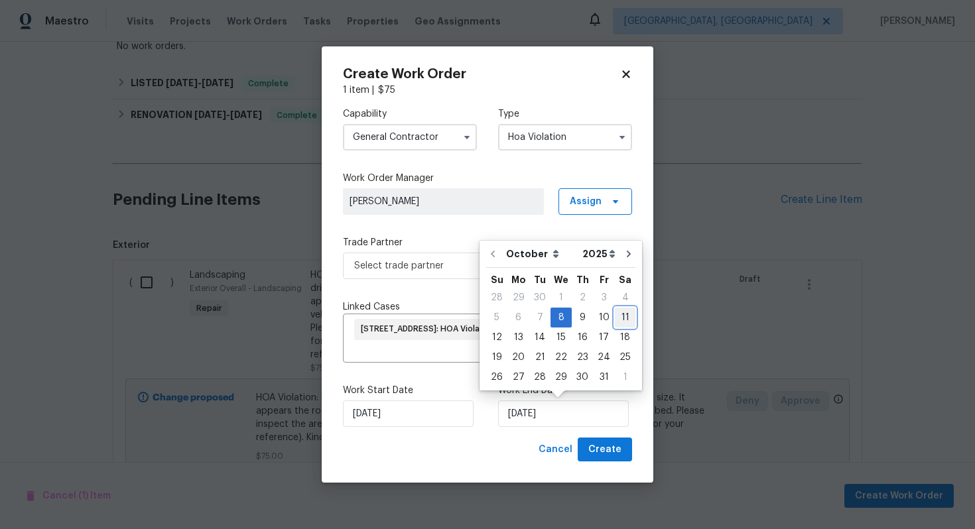
click at [615, 320] on div "11" at bounding box center [625, 317] width 21 height 19
type input "[DATE]"
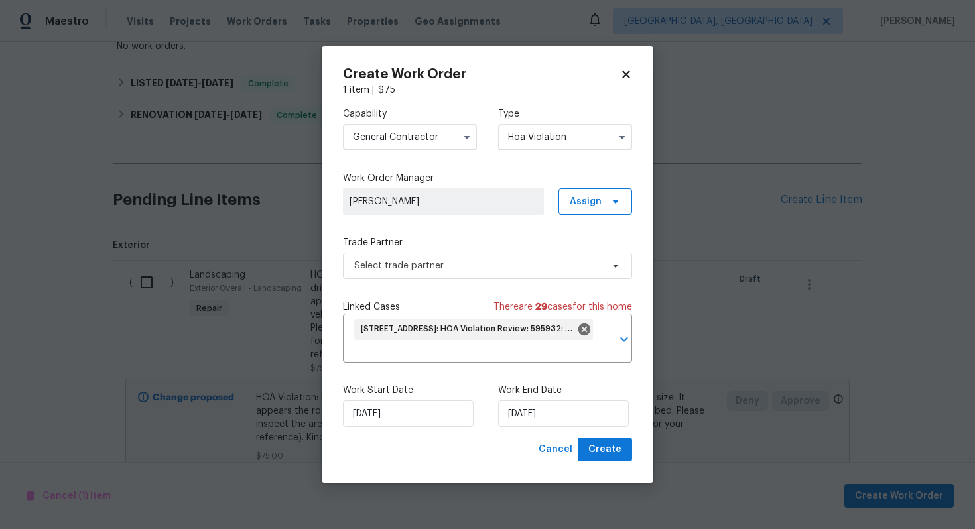
click at [492, 251] on div "Trade Partner Select trade partner" at bounding box center [487, 257] width 289 height 43
click at [490, 265] on span "Select trade partner" at bounding box center [477, 265] width 247 height 13
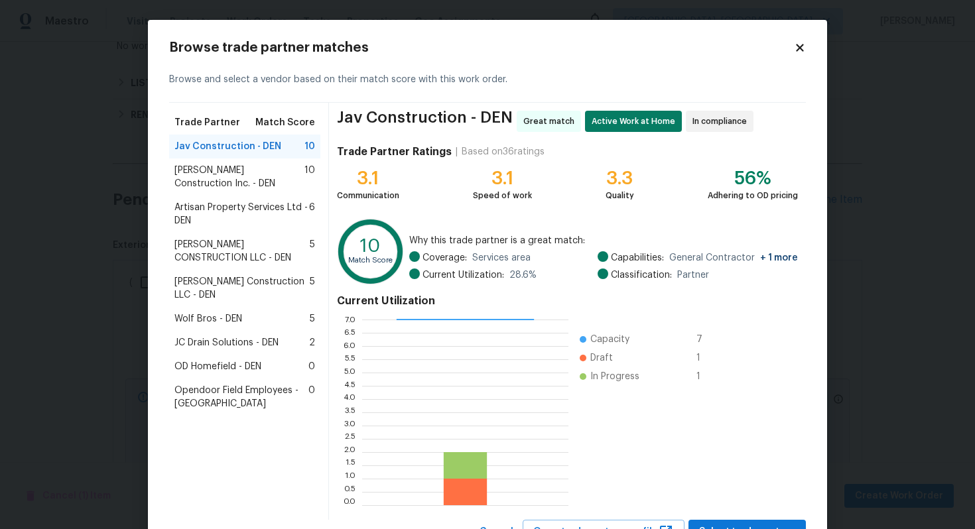
scroll to position [56, 0]
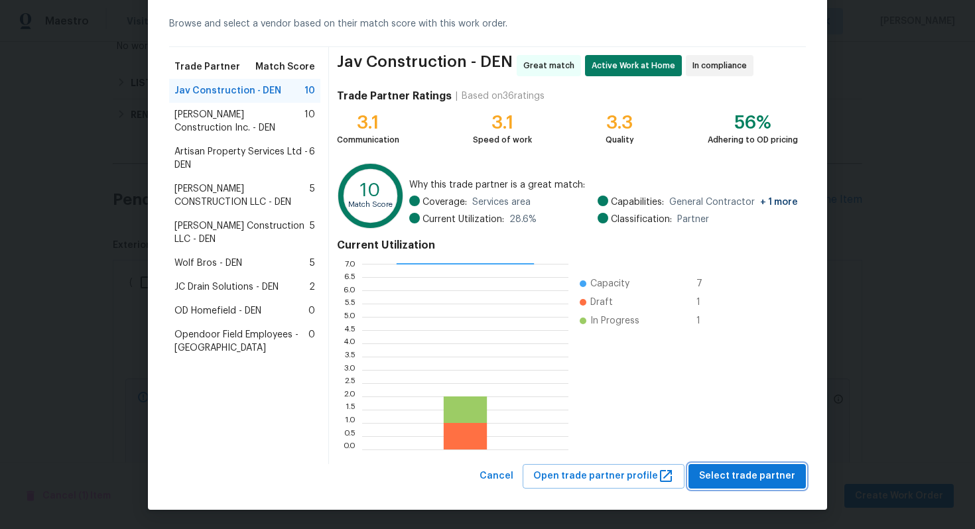
click at [766, 480] on span "Select trade partner" at bounding box center [747, 476] width 96 height 17
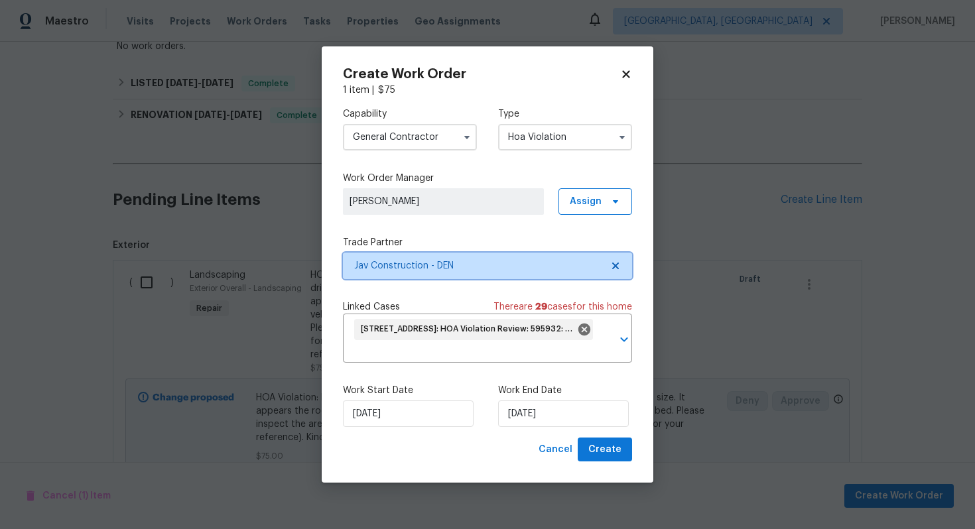
scroll to position [0, 0]
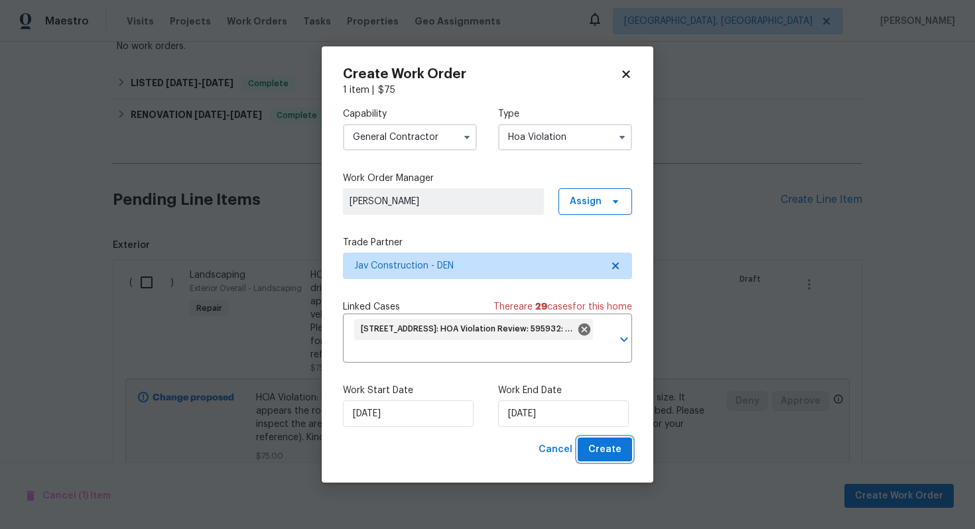
click at [618, 452] on span "Create" at bounding box center [604, 450] width 33 height 17
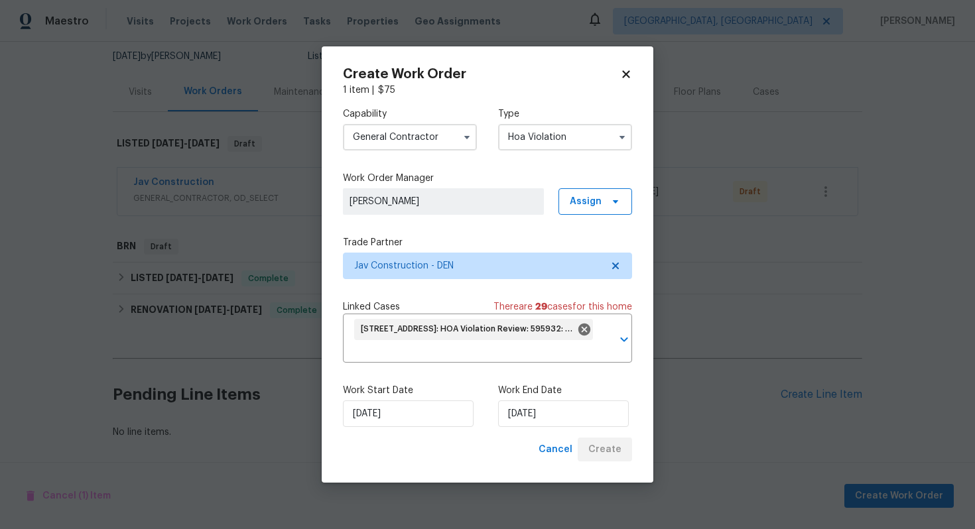
scroll to position [129, 0]
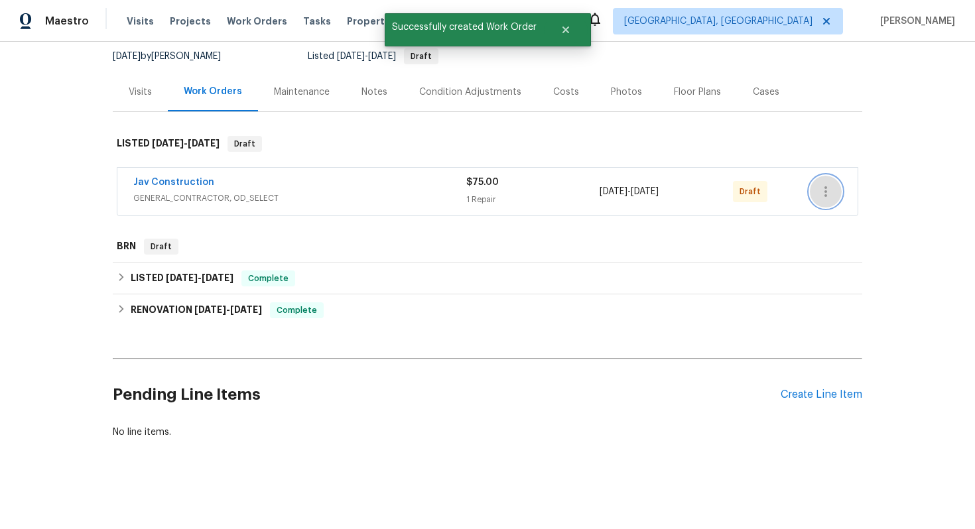
click at [829, 195] on icon "button" at bounding box center [826, 192] width 16 height 16
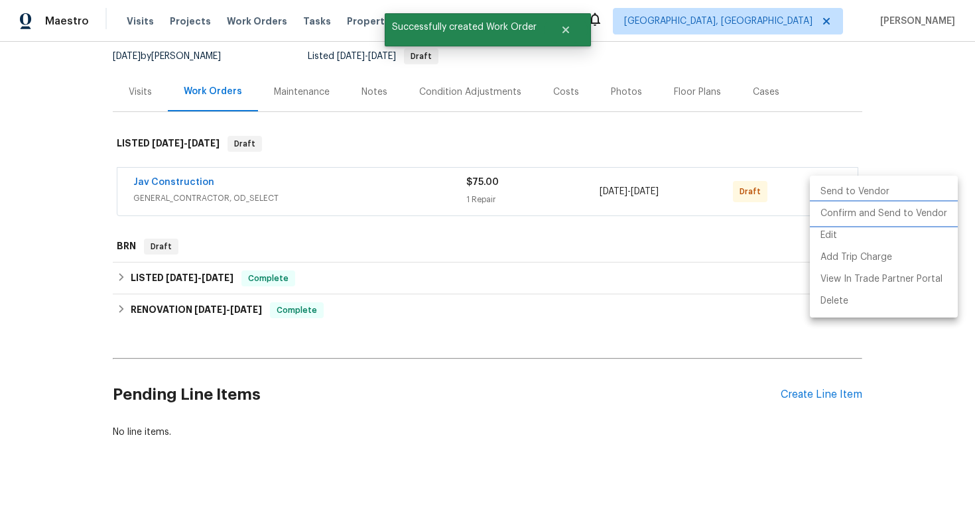
click at [828, 219] on li "Confirm and Send to Vendor" at bounding box center [884, 214] width 148 height 22
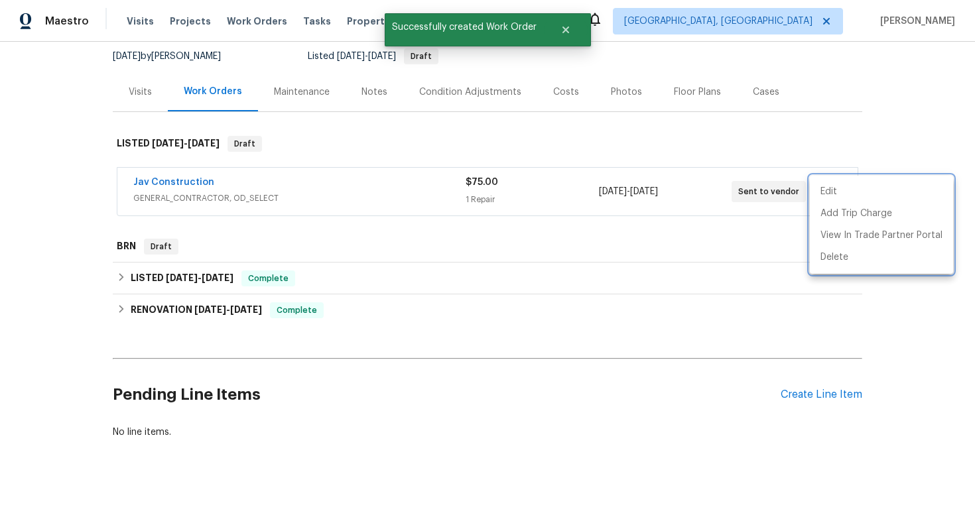
click at [283, 171] on div at bounding box center [487, 264] width 975 height 529
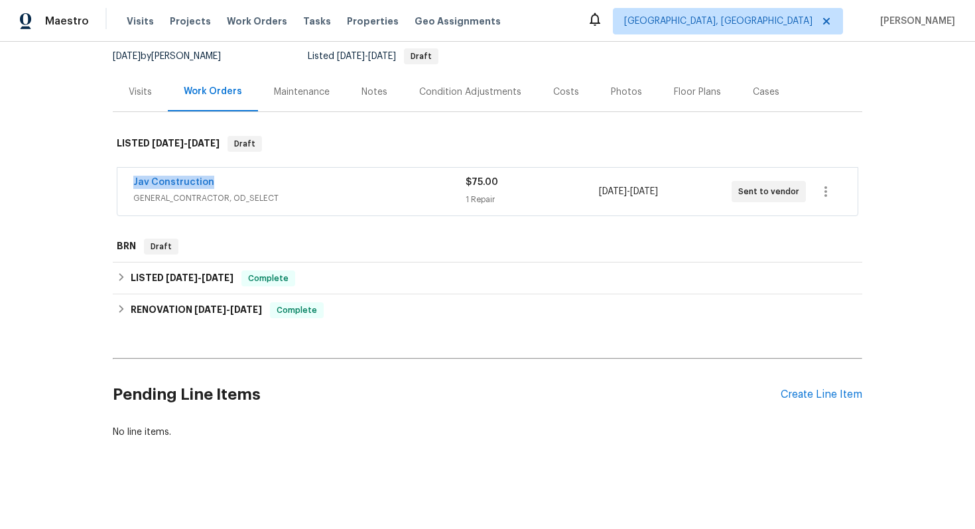
drag, startPoint x: 233, startPoint y: 182, endPoint x: 110, endPoint y: 178, distance: 122.8
click at [110, 178] on div "Back to all projects [STREET_ADDRESS] 3 Beds | 2 1/2 Baths | Total: 1605 ft² | …" at bounding box center [487, 286] width 975 height 488
copy link "Jav Construction"
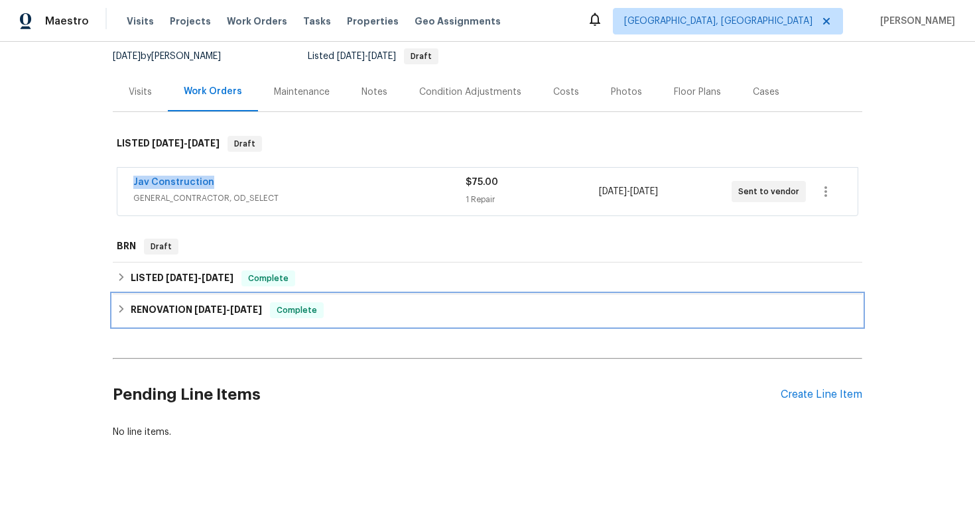
click at [511, 312] on div "RENOVATION [DATE] - [DATE] Complete" at bounding box center [488, 311] width 742 height 16
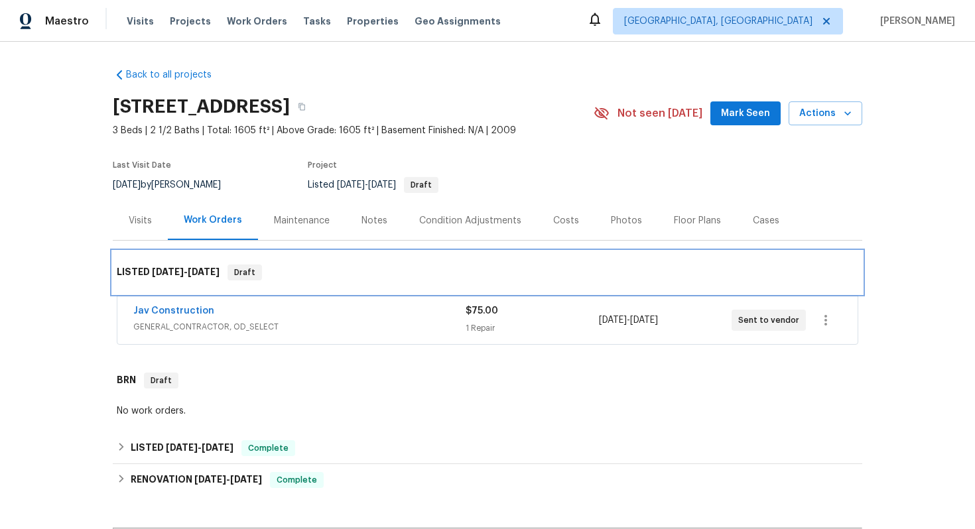
click at [331, 278] on div "LISTED [DATE] - [DATE] Draft" at bounding box center [488, 273] width 742 height 16
